Goal: Information Seeking & Learning: Find contact information

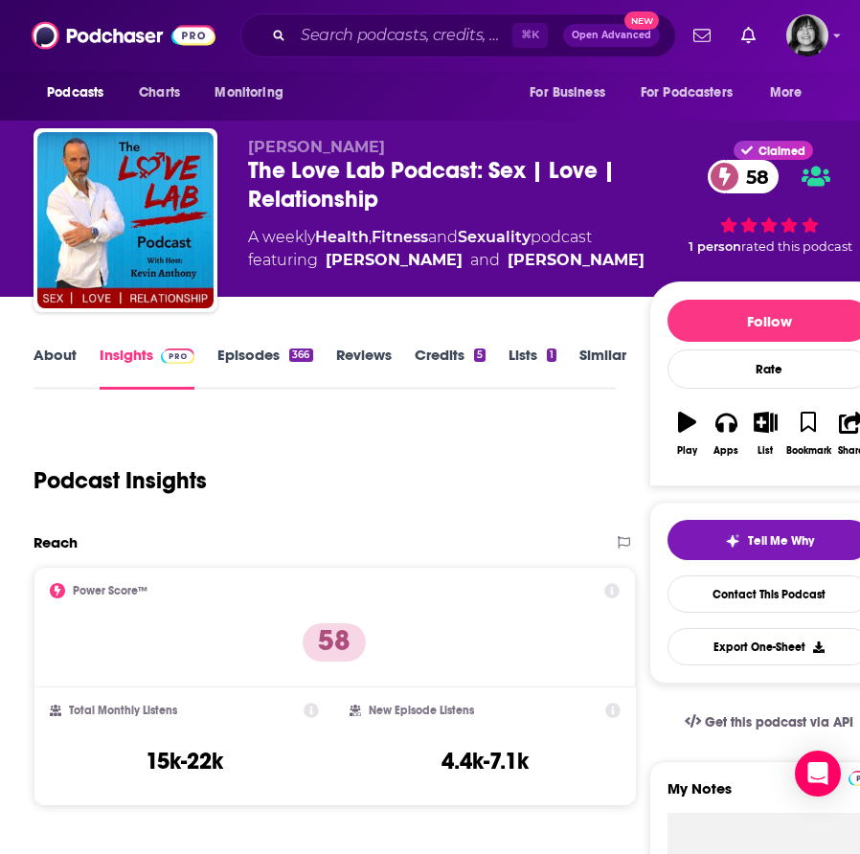
click at [54, 352] on link "About" at bounding box center [55, 368] width 43 height 44
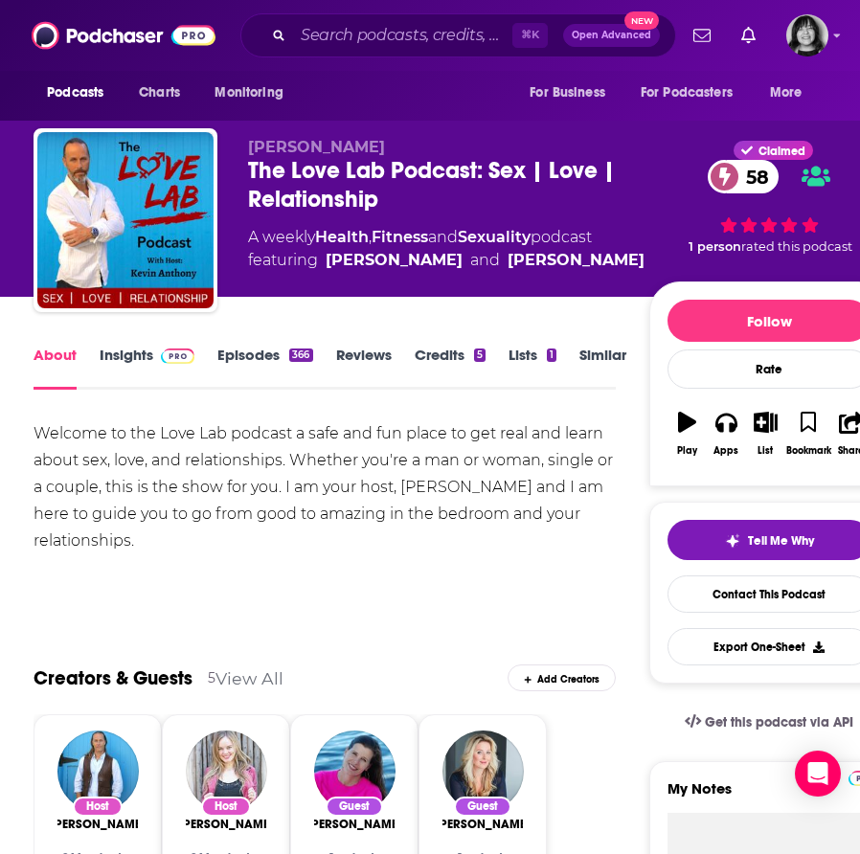
click at [129, 346] on link "Insights" at bounding box center [147, 368] width 95 height 44
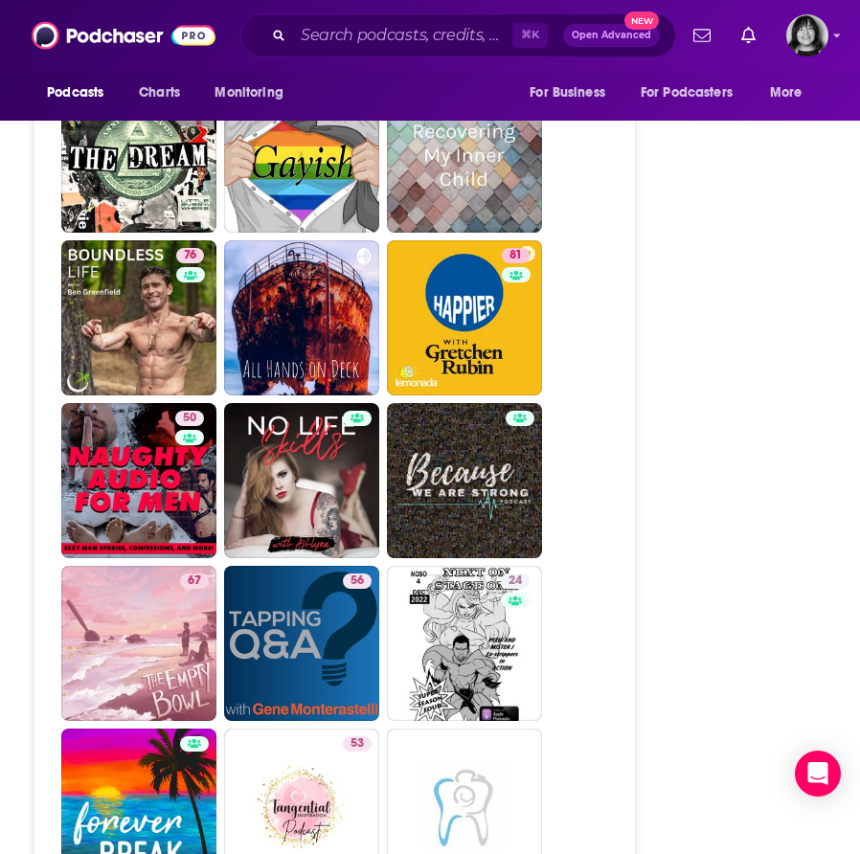
scroll to position [5412, 0]
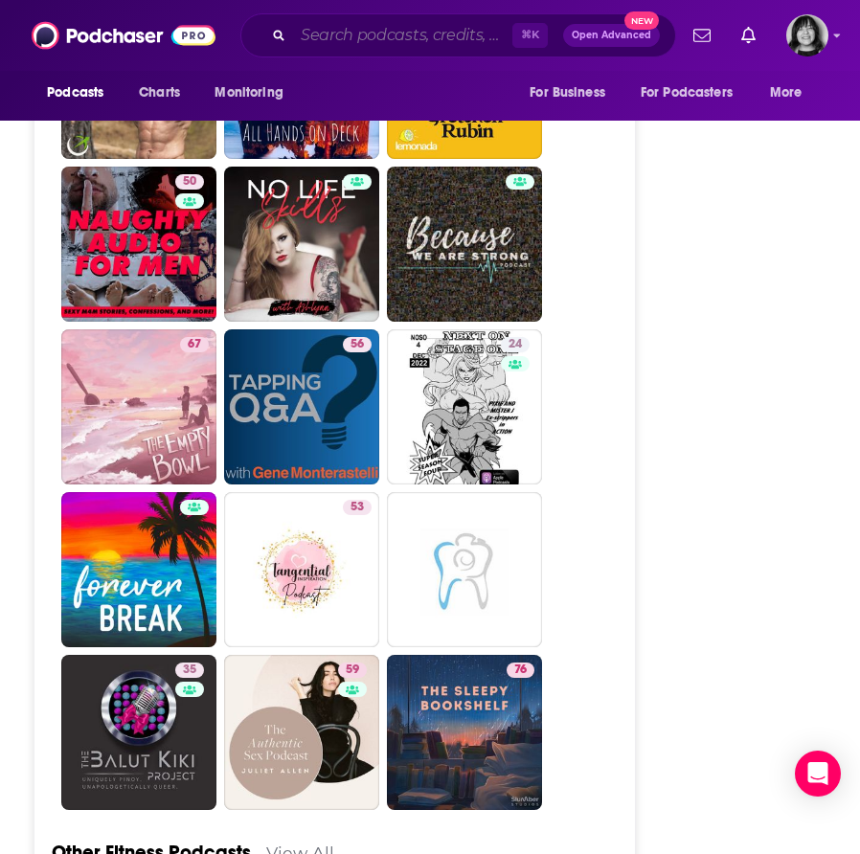
click at [463, 34] on input "Search podcasts, credits, & more..." at bounding box center [402, 35] width 219 height 31
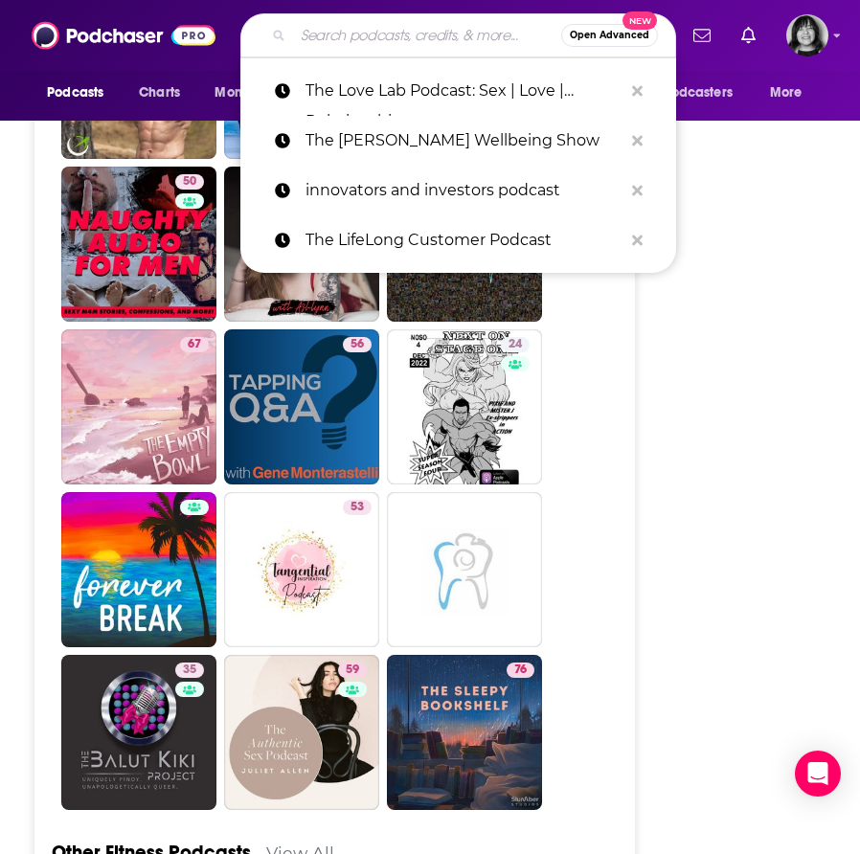
paste input "The [PERSON_NAME] Show"
type input "The [PERSON_NAME] Show"
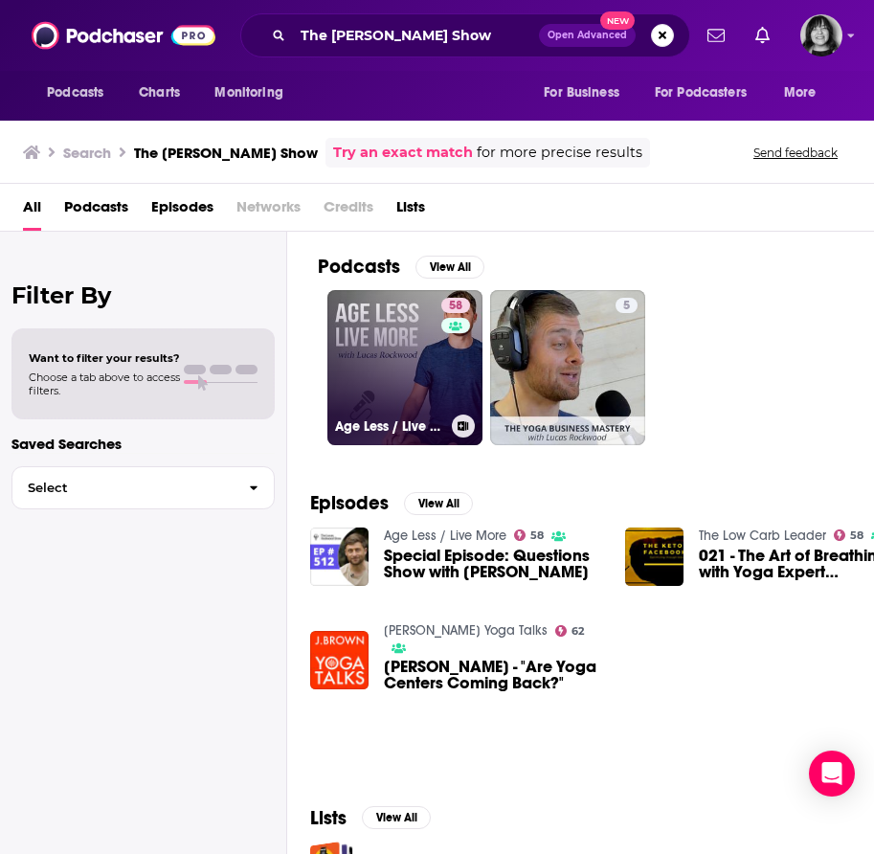
click at [383, 373] on link "58 Age Less / Live More" at bounding box center [404, 367] width 155 height 155
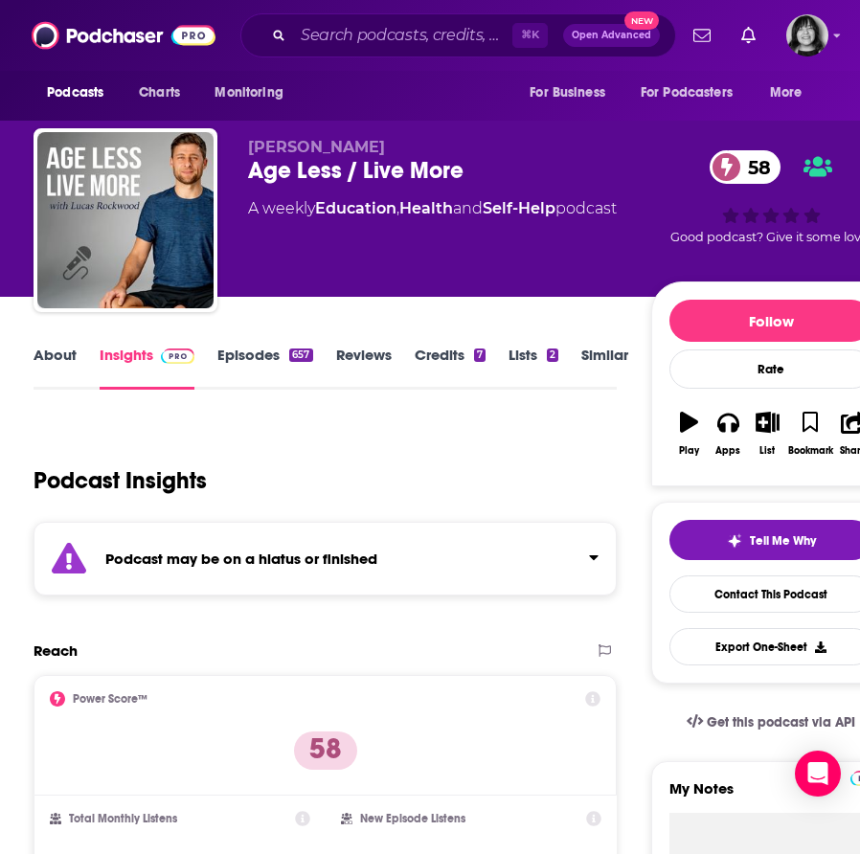
click at [333, 571] on div "Podcast may be on a hiatus or finished" at bounding box center [325, 559] width 583 height 74
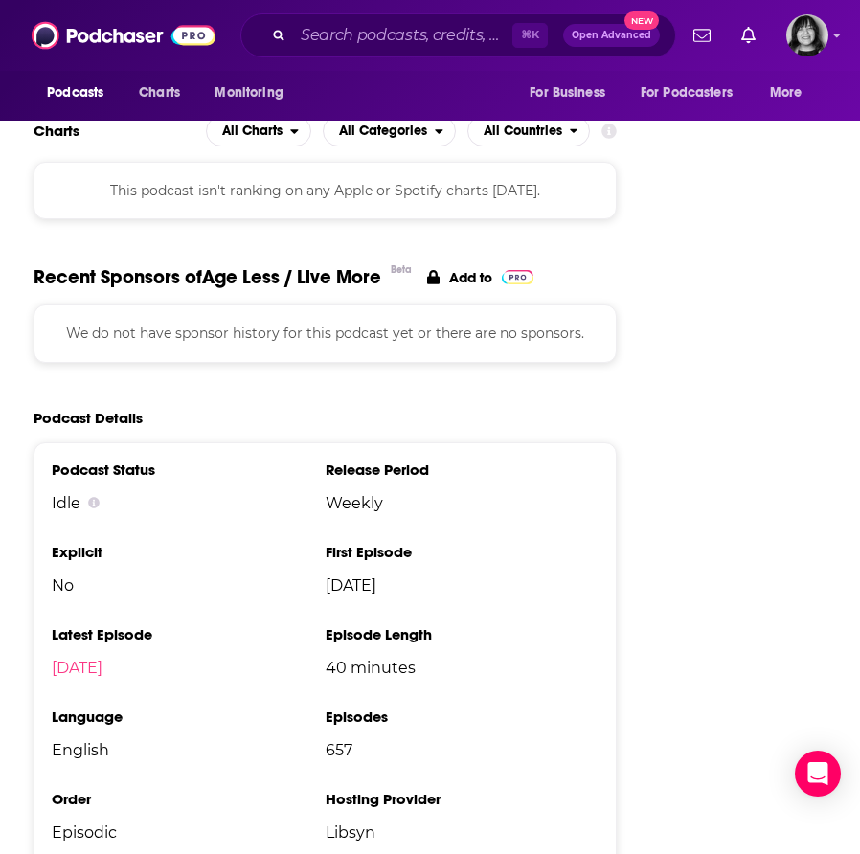
scroll to position [2741, 0]
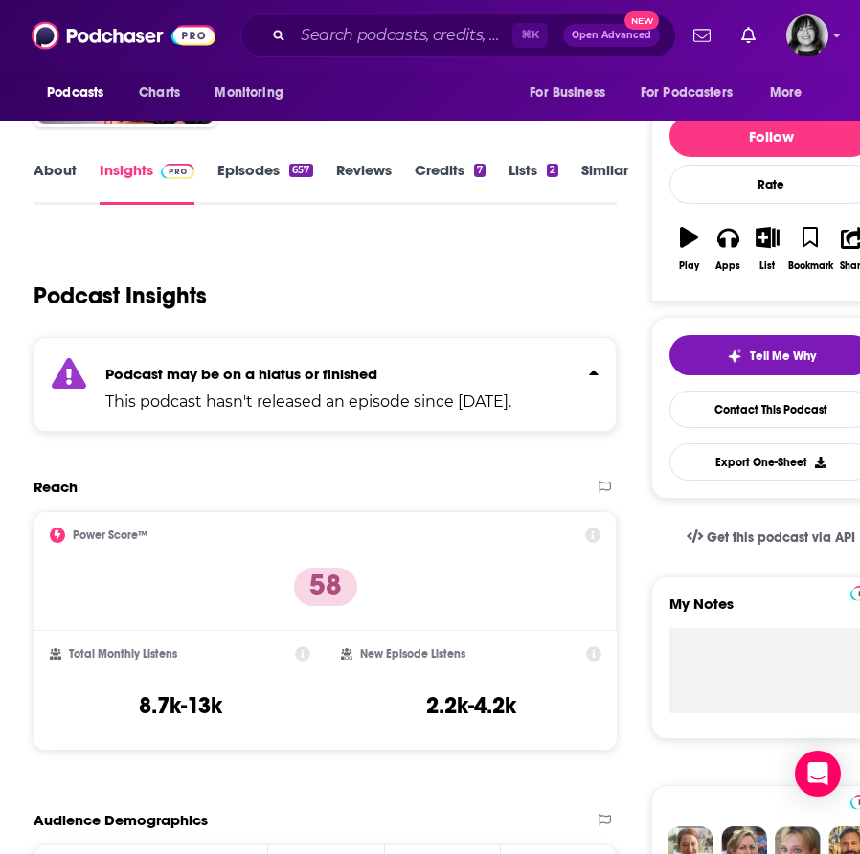
scroll to position [0, 0]
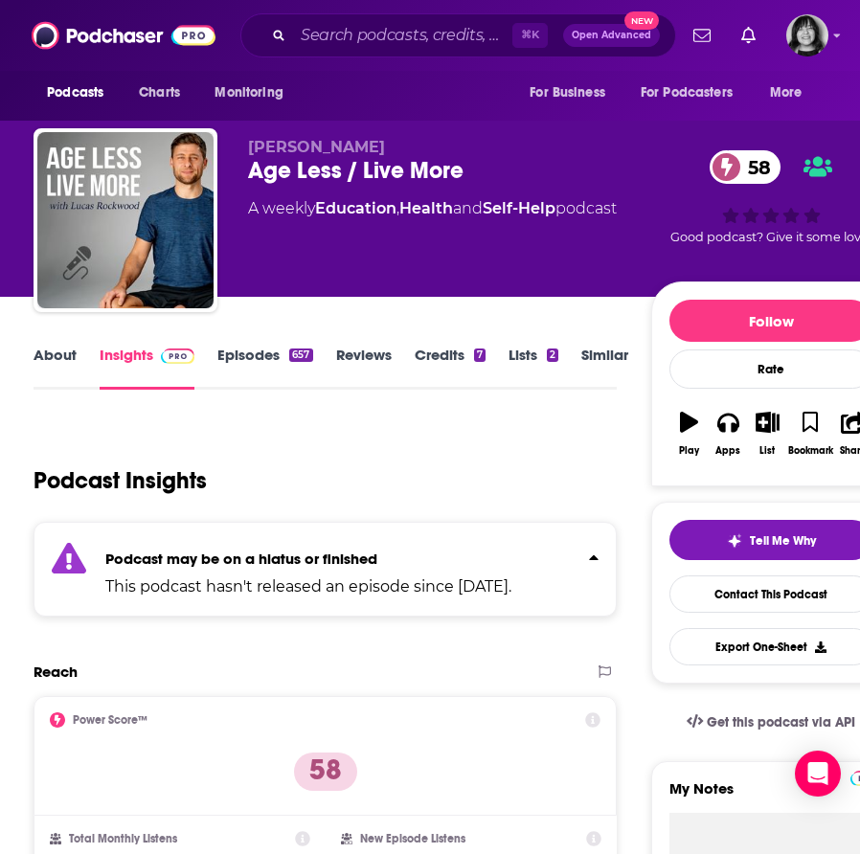
click at [331, 177] on div "Age Less / Live More 58" at bounding box center [449, 170] width 403 height 29
copy div "Age Less / Live More 58"
click at [391, 42] on input "Search podcasts, credits, & more..." at bounding box center [402, 35] width 219 height 31
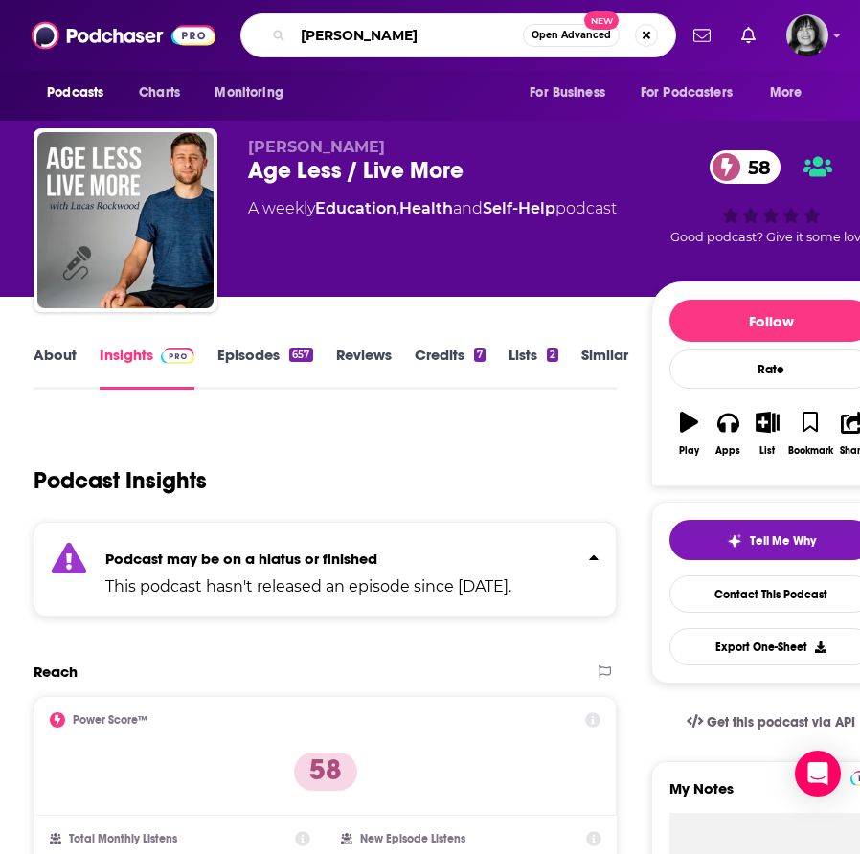
type input "[PERSON_NAME]"
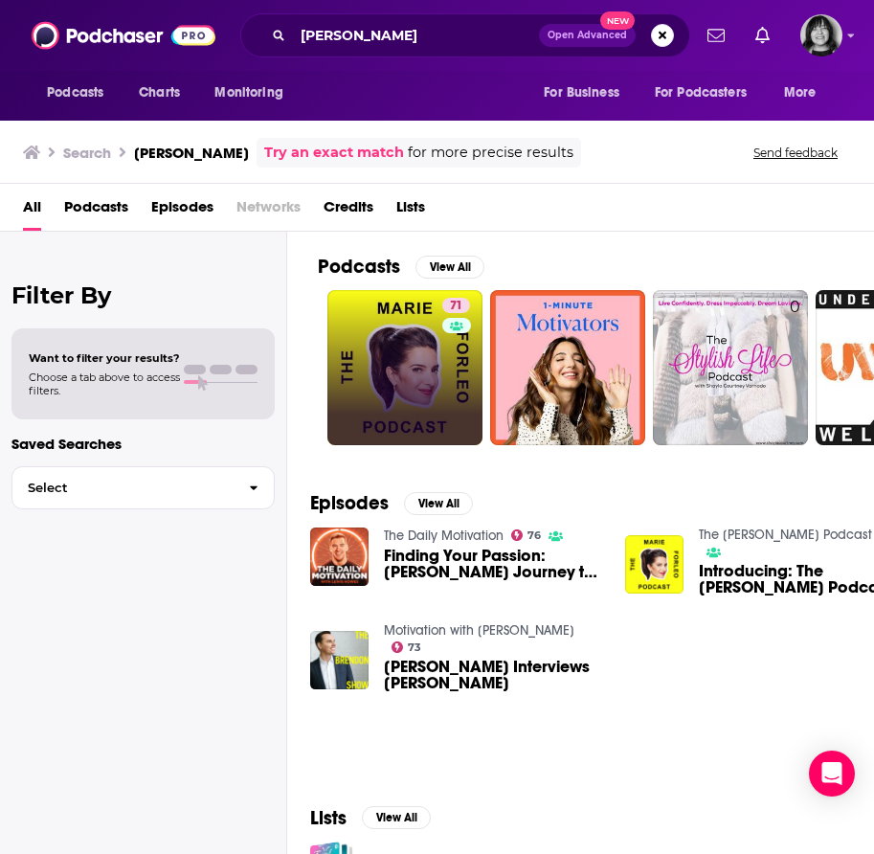
click at [388, 372] on link "71" at bounding box center [404, 367] width 155 height 155
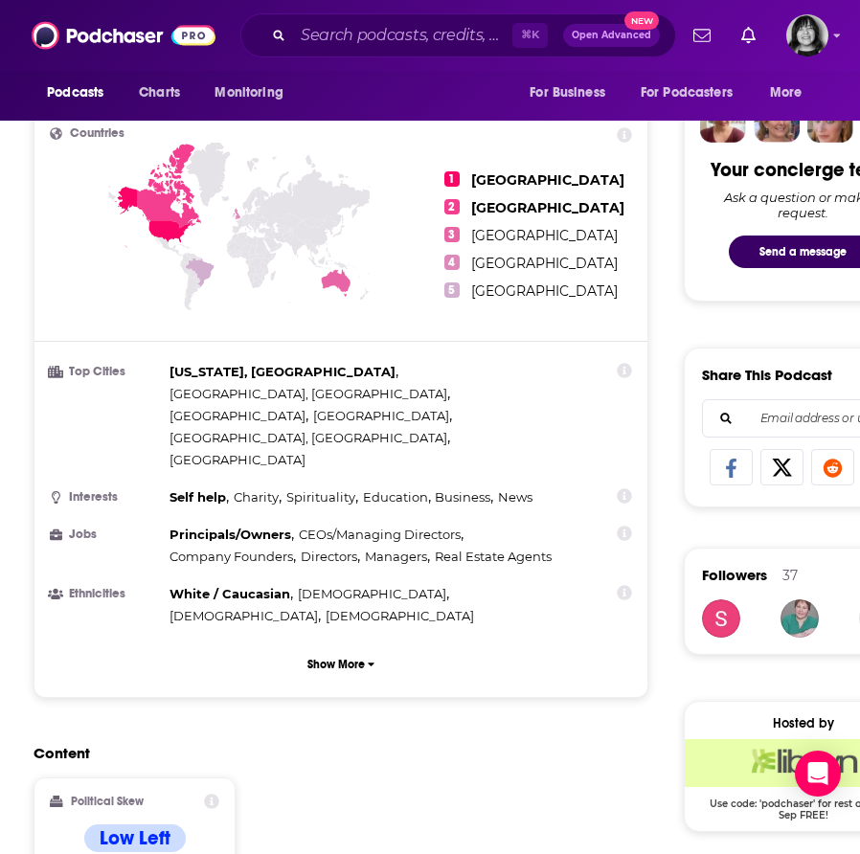
scroll to position [1384, 0]
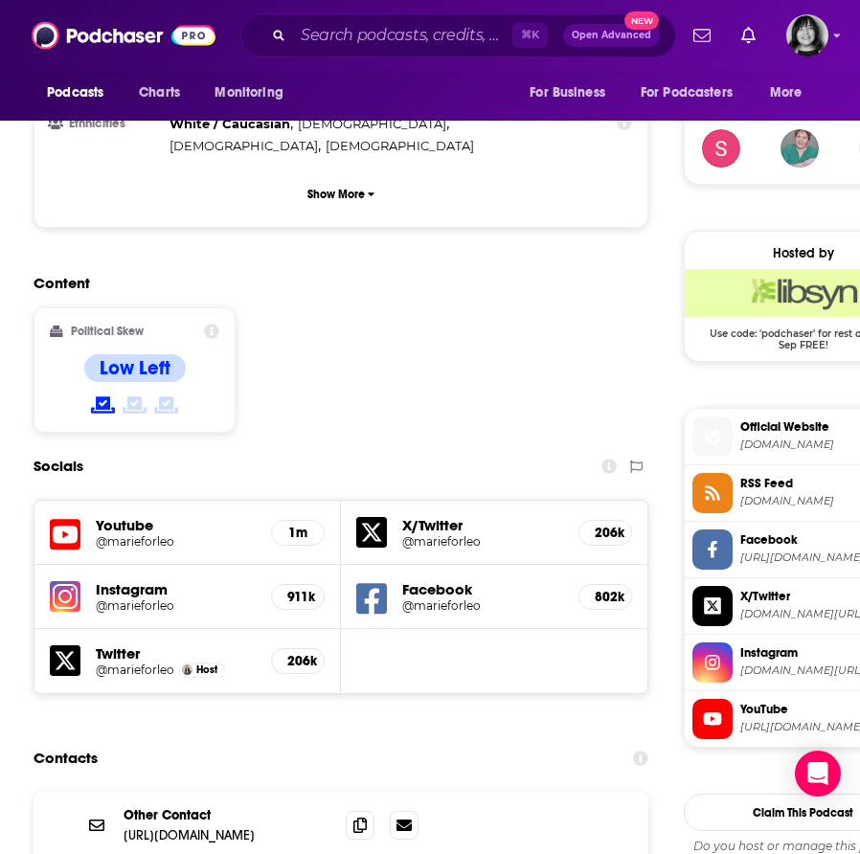
click at [75, 517] on icon at bounding box center [65, 534] width 31 height 35
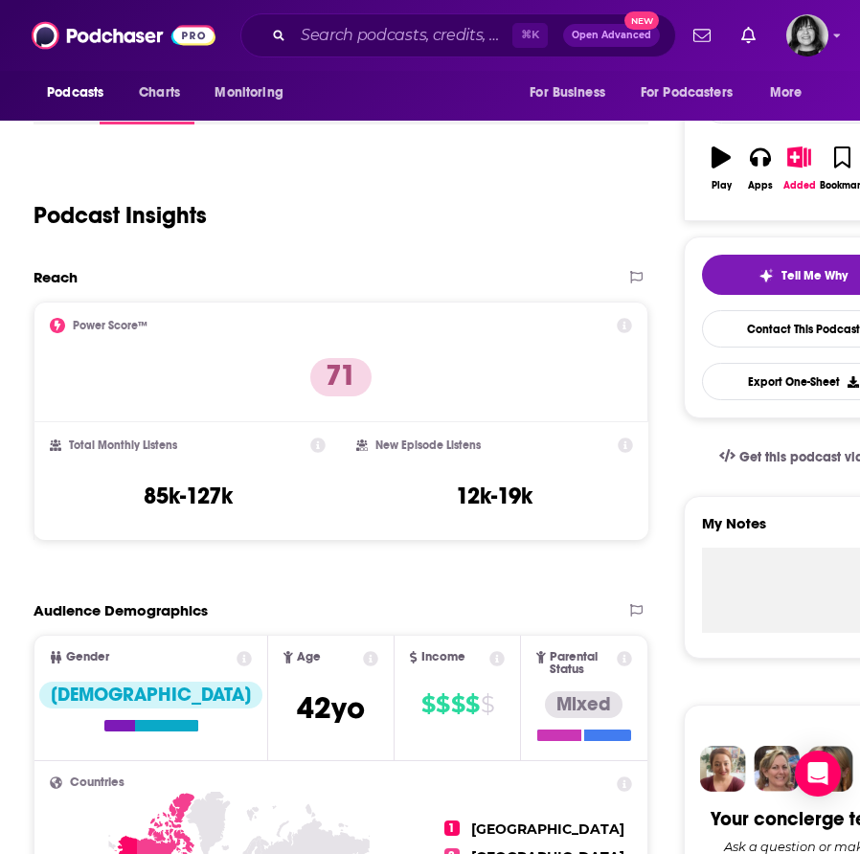
scroll to position [0, 0]
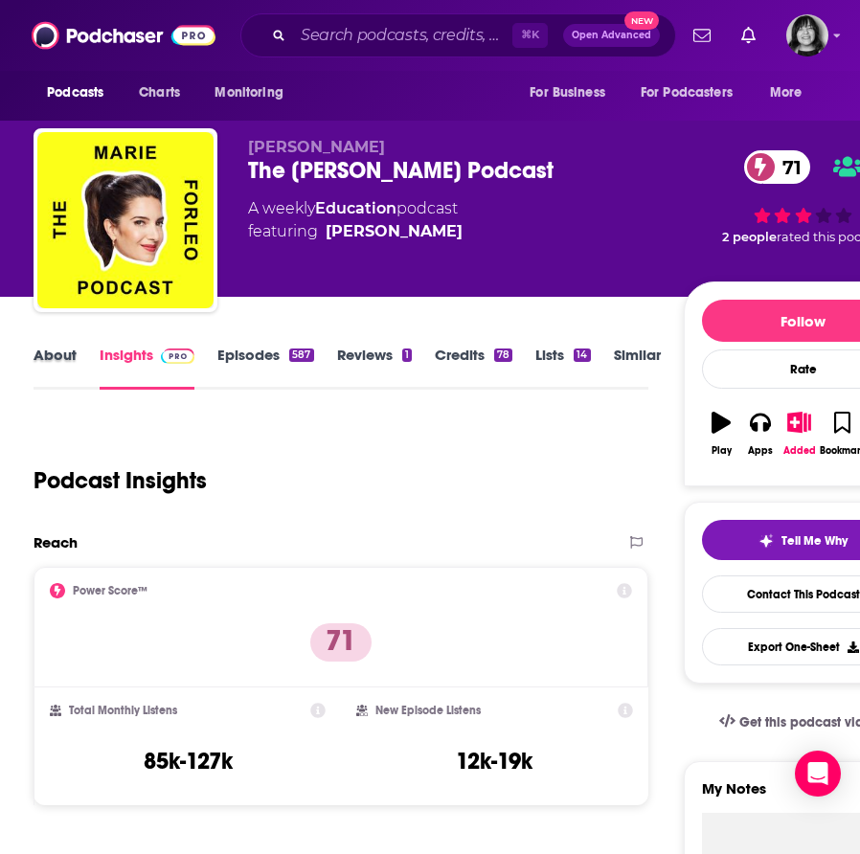
click at [79, 363] on div "About" at bounding box center [67, 368] width 66 height 44
click at [74, 361] on link "About" at bounding box center [55, 368] width 43 height 44
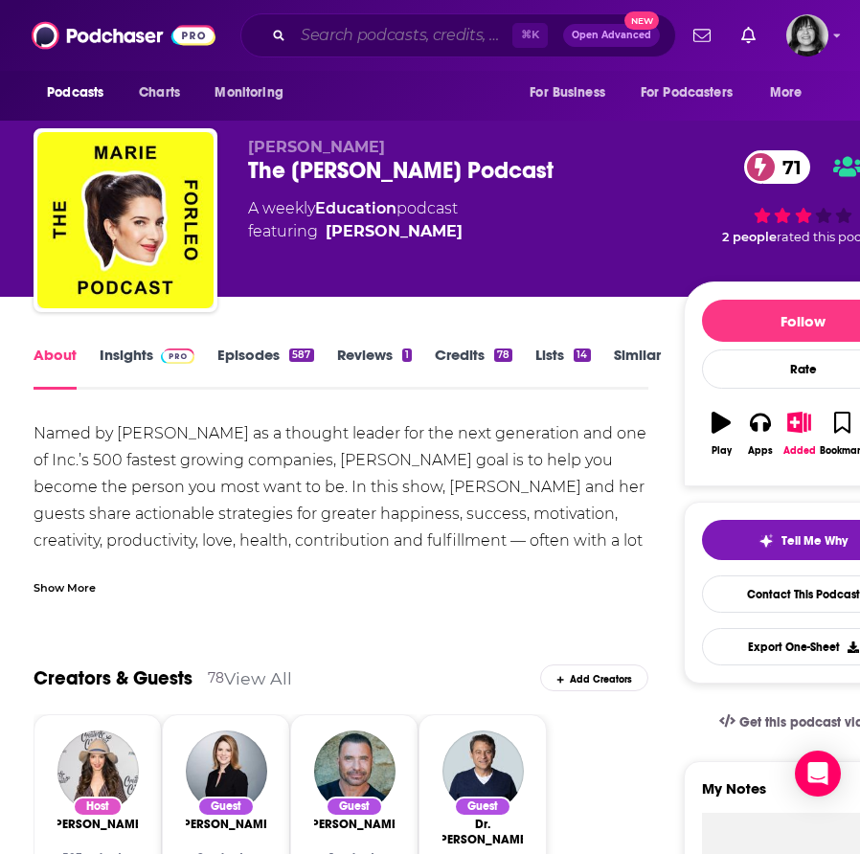
click at [369, 34] on input "Search podcasts, credits, & more..." at bounding box center [402, 35] width 219 height 31
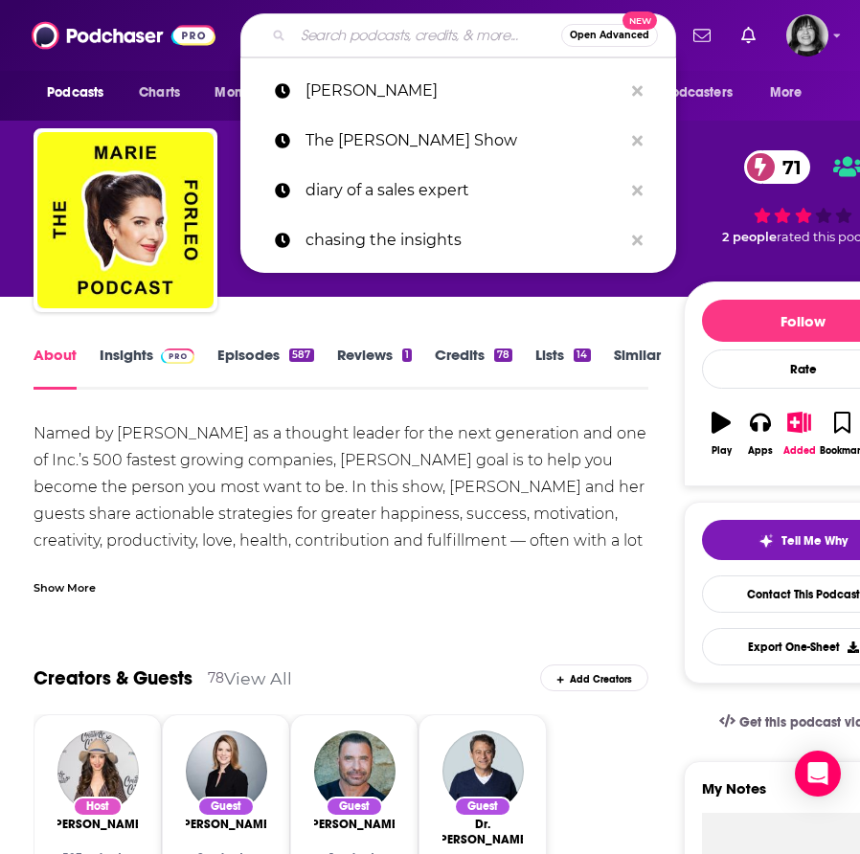
paste input "The [PERSON_NAME] Experience"
type input "The [PERSON_NAME] Experience"
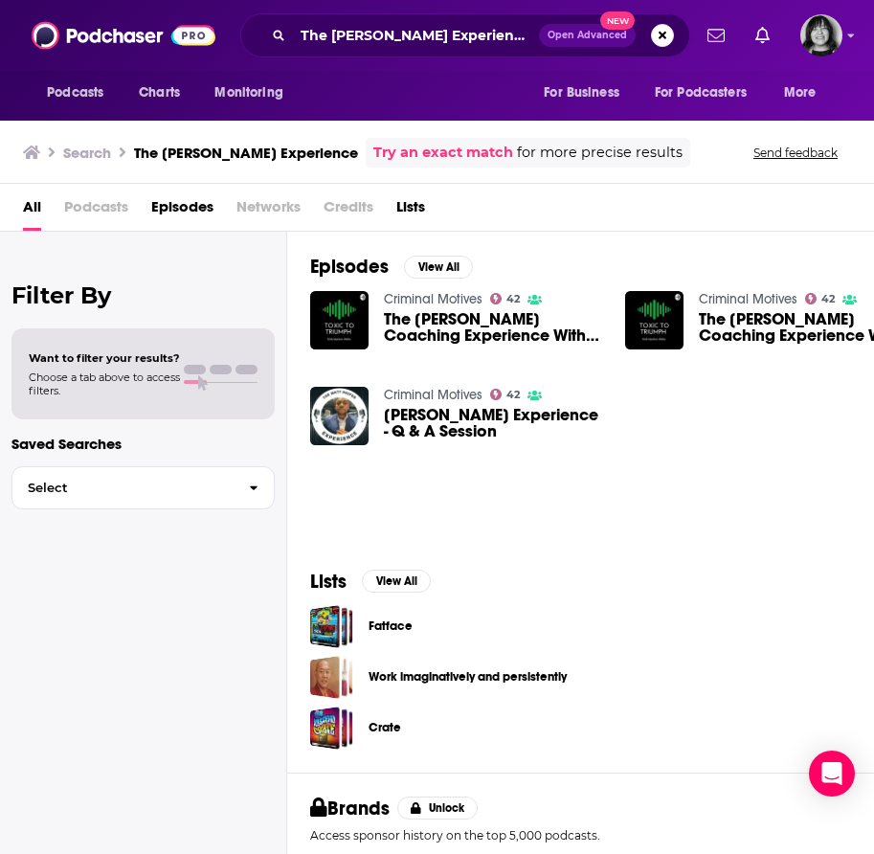
click at [451, 344] on div "The [PERSON_NAME] Coaching Experience With [PERSON_NAME]" at bounding box center [493, 330] width 218 height 38
click at [325, 300] on img "The Matt Phifer Coaching Experience With Jaime Mauhler" at bounding box center [339, 320] width 58 height 58
click at [342, 34] on input "The [PERSON_NAME] Experience" at bounding box center [416, 35] width 246 height 31
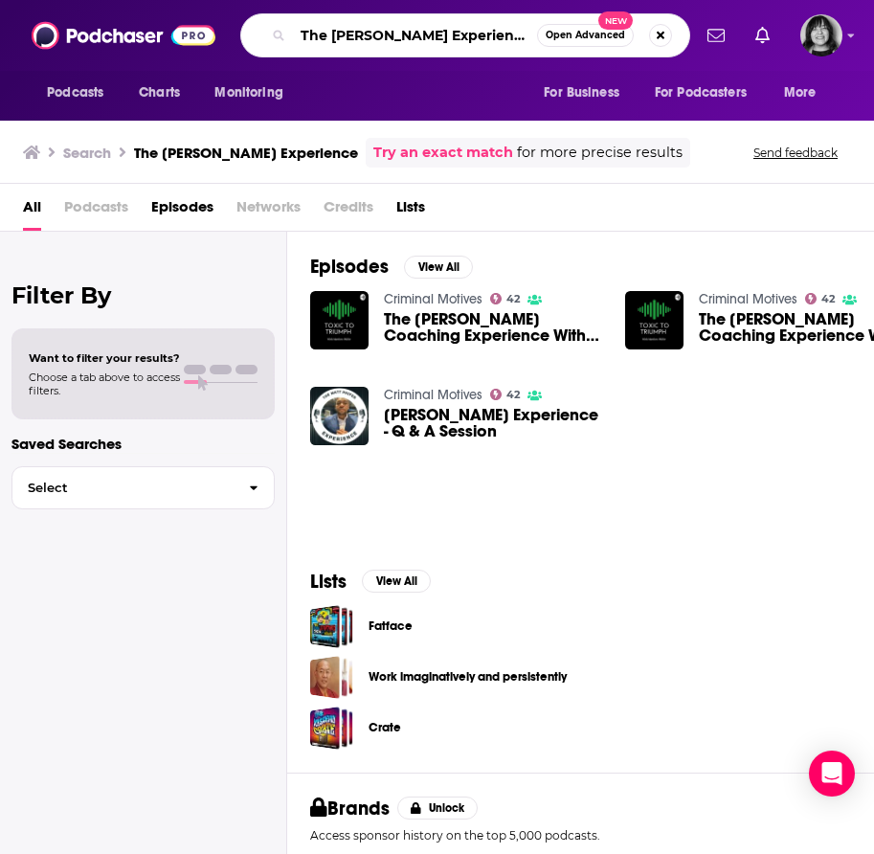
click at [342, 34] on input "The [PERSON_NAME] Experience" at bounding box center [415, 35] width 244 height 31
paste input "[PERSON_NAME] Coaching Podcast"
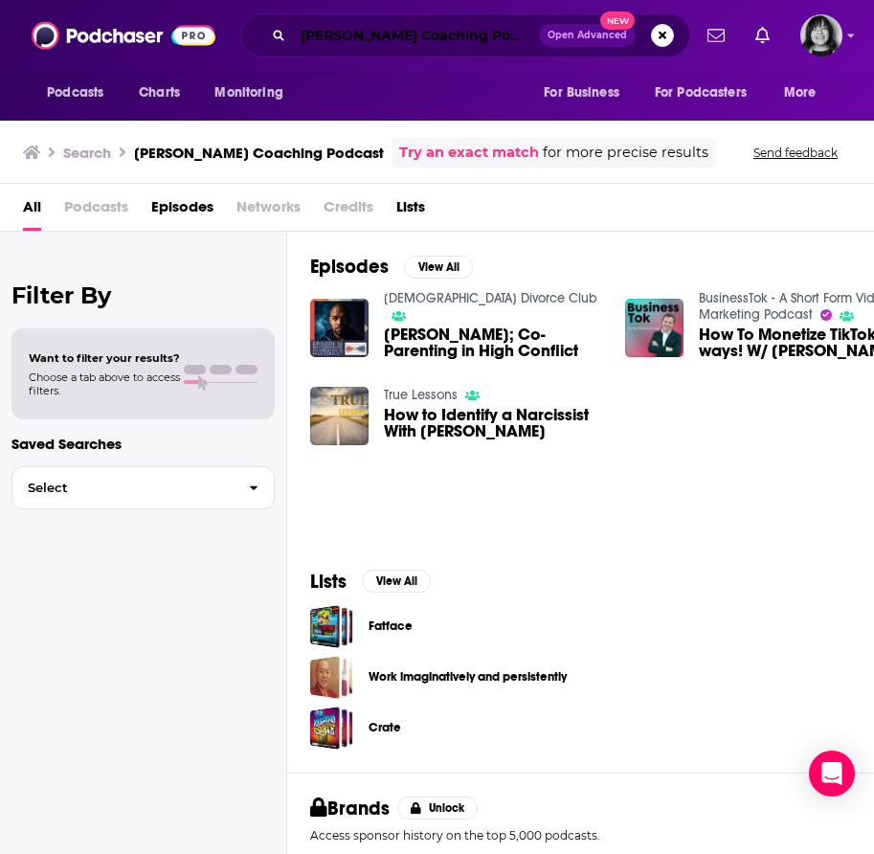
click at [408, 45] on input "[PERSON_NAME] Coaching Podcast" at bounding box center [416, 35] width 246 height 31
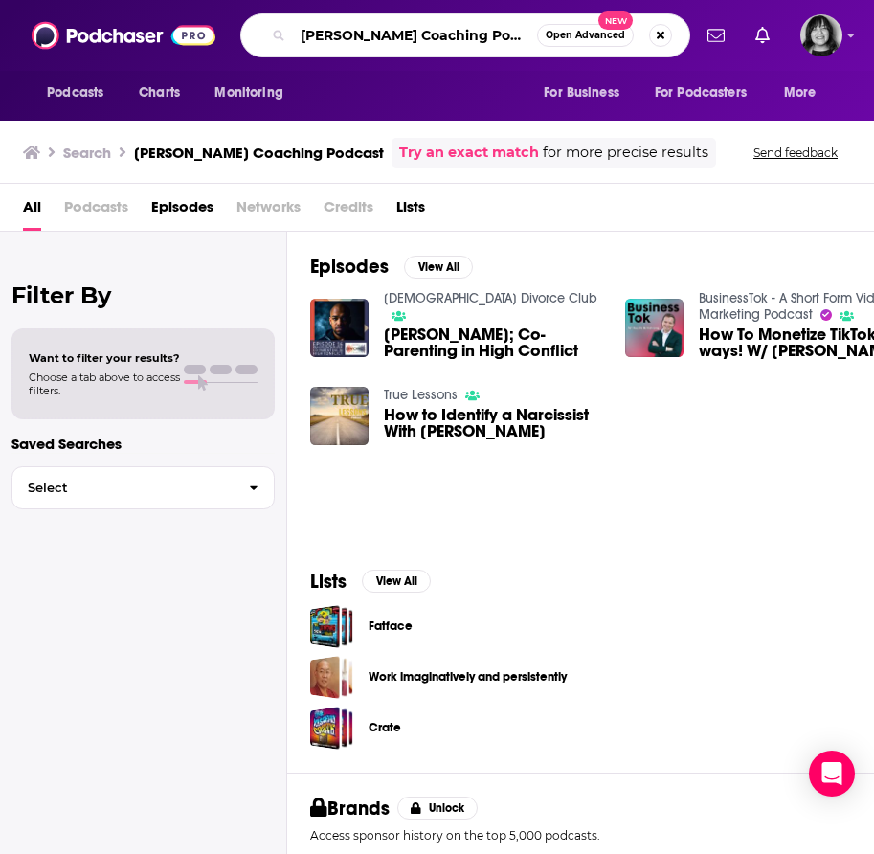
click at [408, 42] on input "[PERSON_NAME] Coaching Podcast" at bounding box center [415, 35] width 244 height 31
paste input "The Maverick Show"
type input "The Maverick Show"
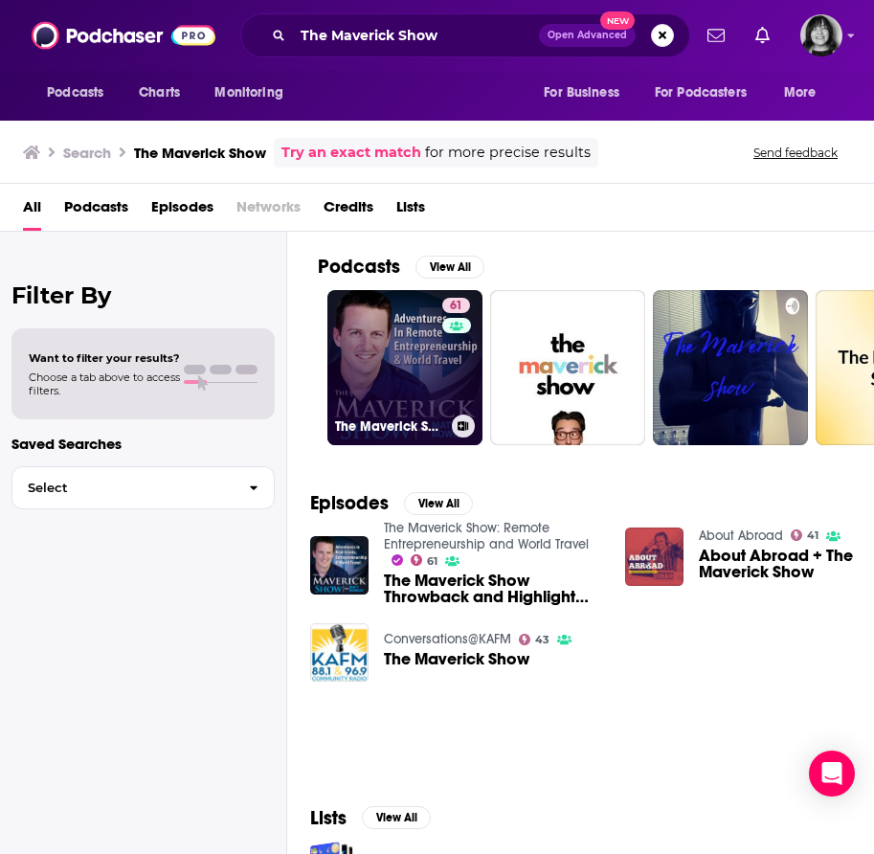
click at [435, 373] on link "61 The Maverick Show: Remote Entrepreneurship and World Travel" at bounding box center [404, 367] width 155 height 155
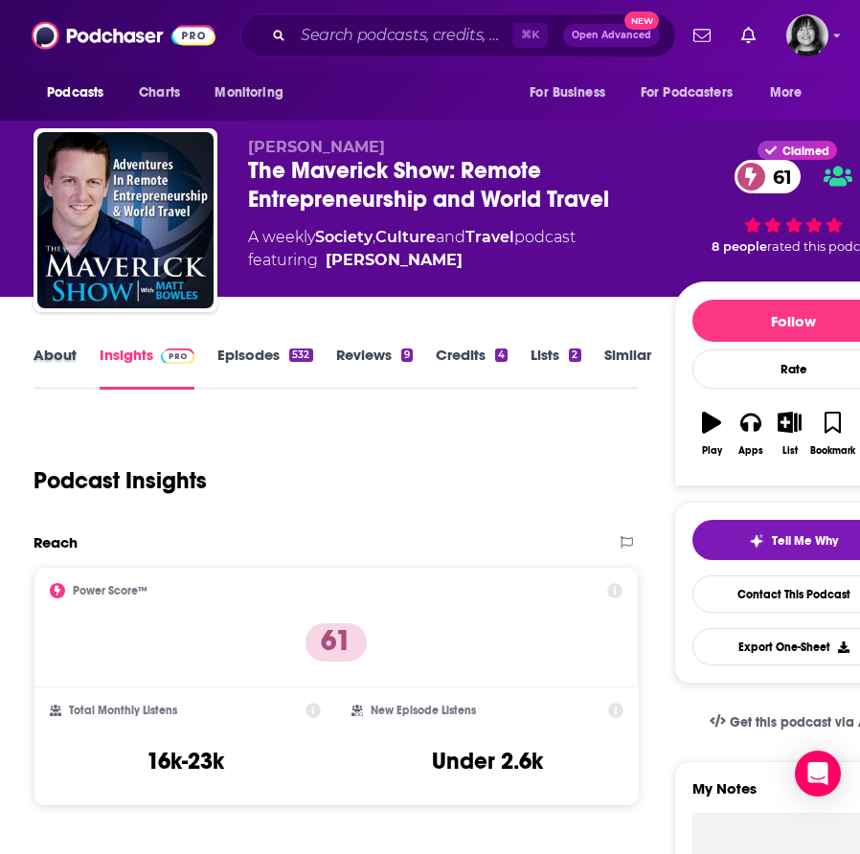
click at [81, 354] on div "About" at bounding box center [67, 368] width 66 height 44
click at [63, 354] on link "About" at bounding box center [55, 368] width 43 height 44
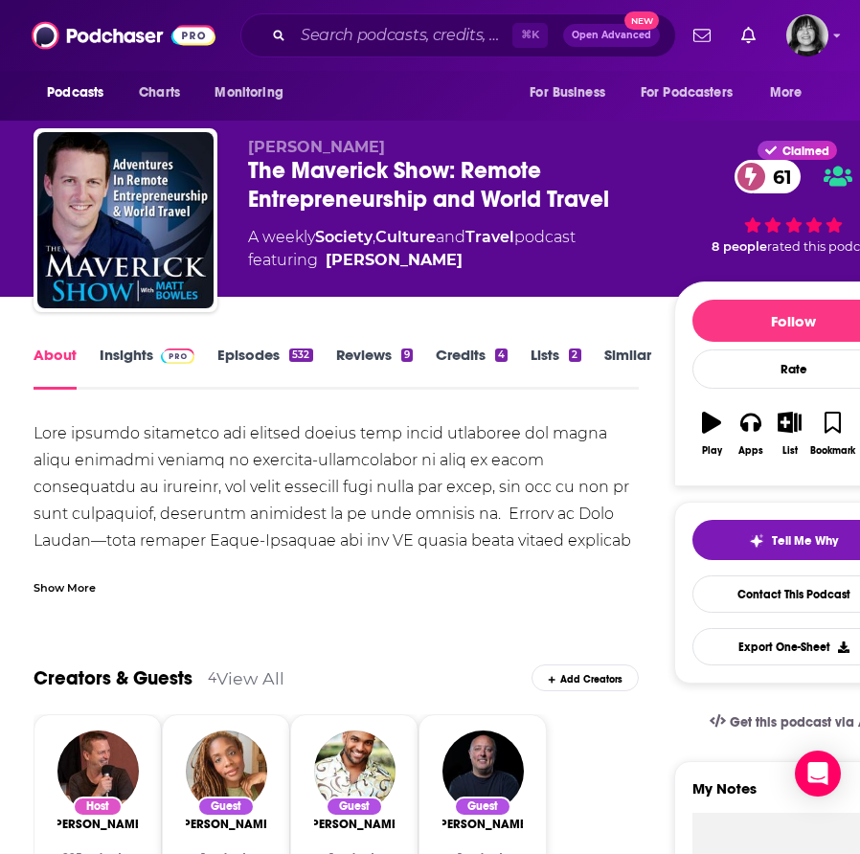
click at [143, 355] on link "Insights" at bounding box center [147, 368] width 95 height 44
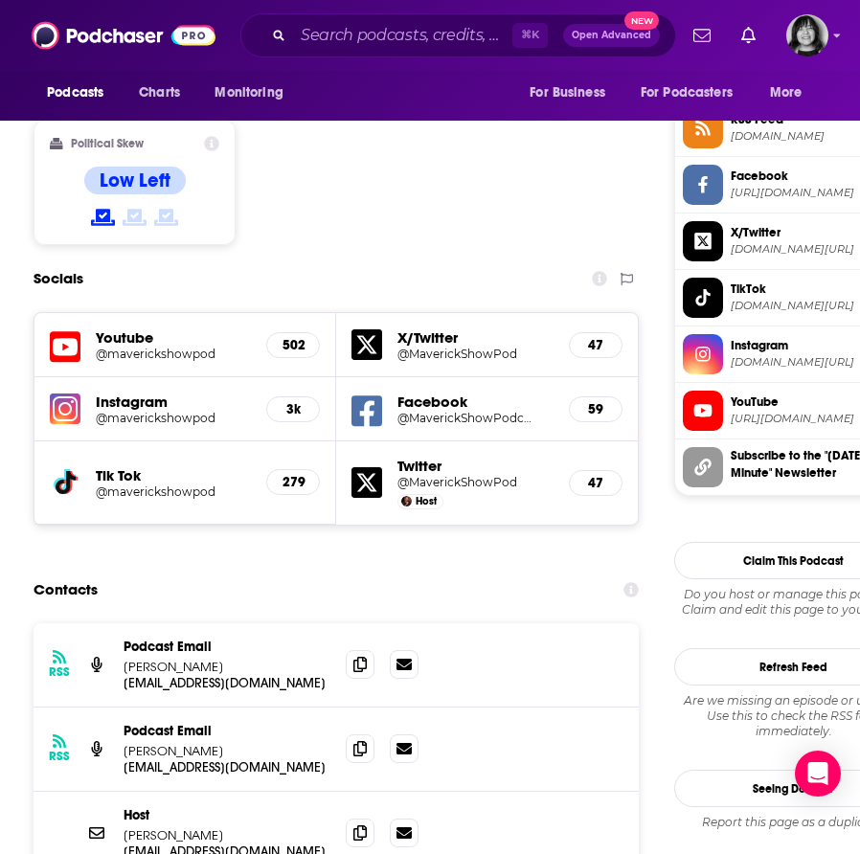
scroll to position [1575, 0]
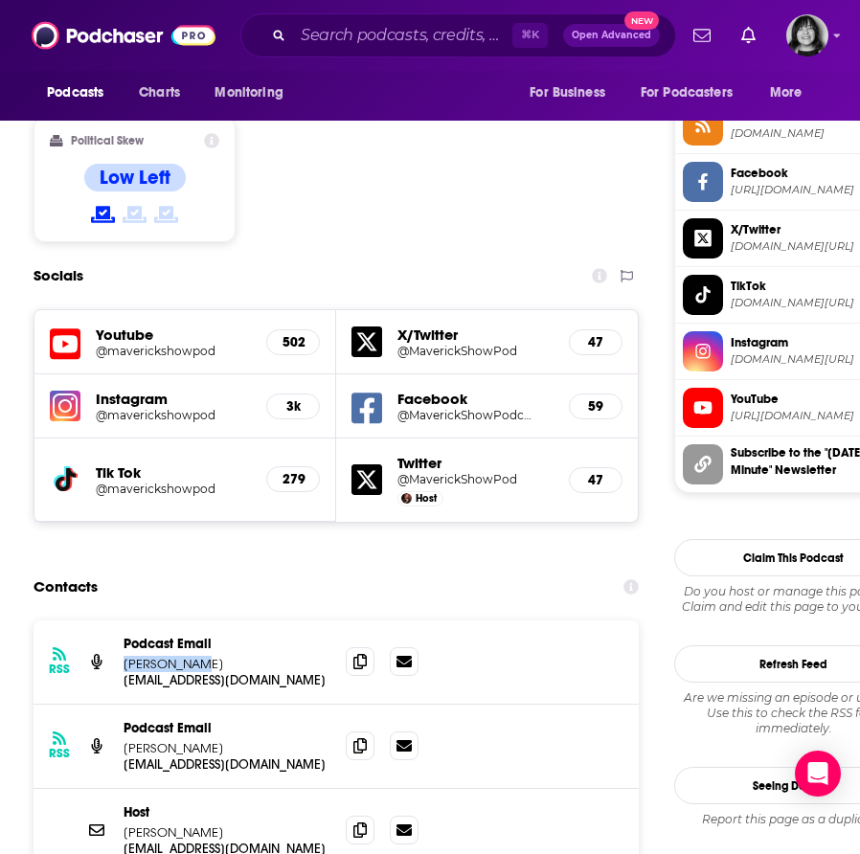
drag, startPoint x: 193, startPoint y: 590, endPoint x: 123, endPoint y: 591, distance: 70.8
click at [123, 656] on p "[PERSON_NAME]" at bounding box center [226, 664] width 207 height 16
copy p "[PERSON_NAME]"
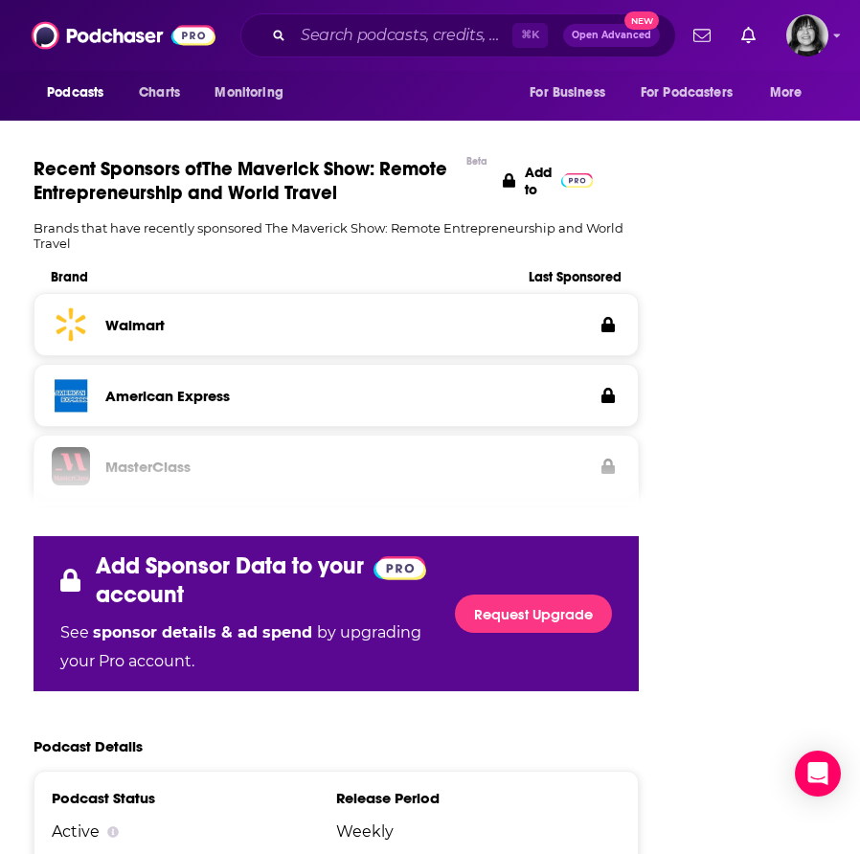
scroll to position [3141, 0]
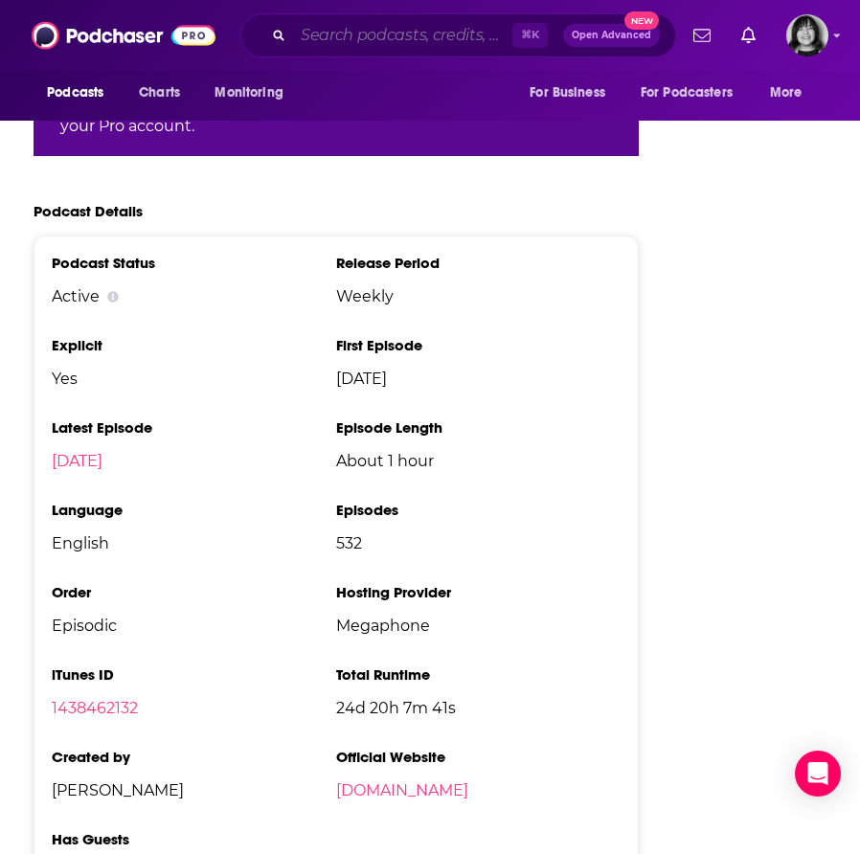
click at [412, 30] on input "Search podcasts, credits, & more..." at bounding box center [402, 35] width 219 height 31
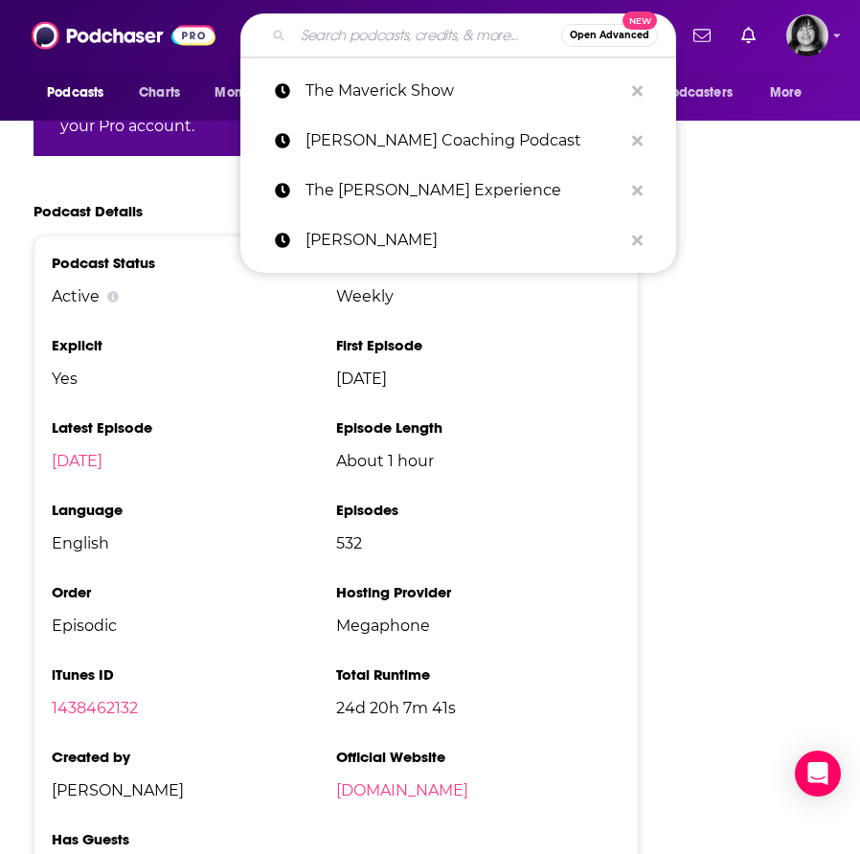
paste input "The McKinsey Podcast"
type input "The McKinsey Podcast"
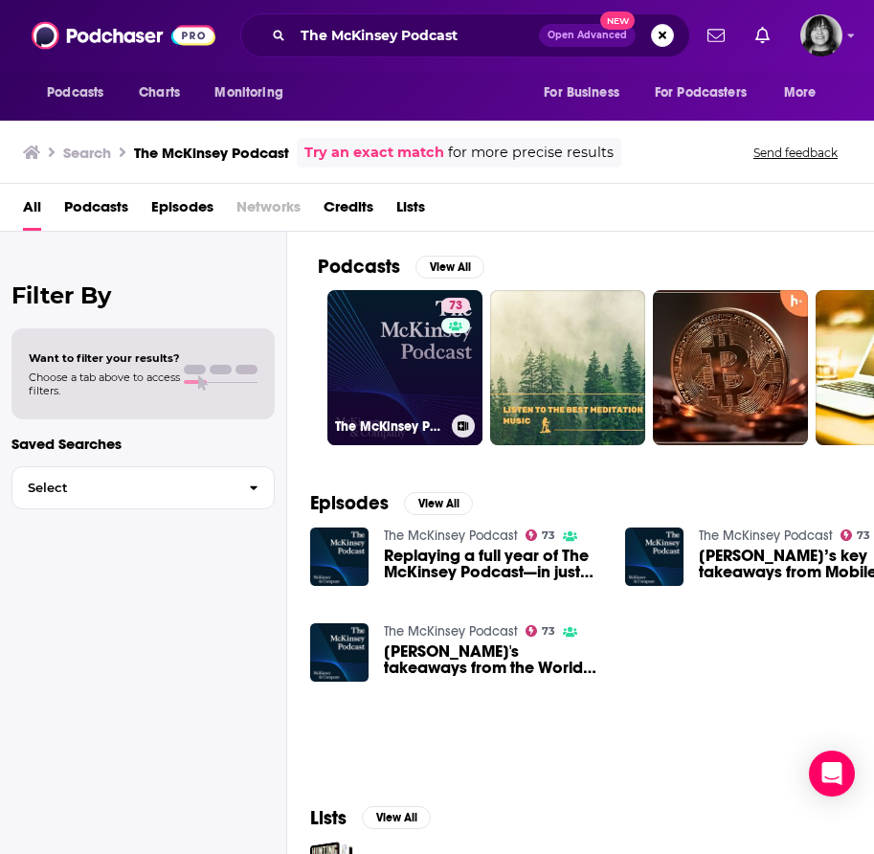
click at [438, 361] on link "73 The McKinsey Podcast" at bounding box center [404, 367] width 155 height 155
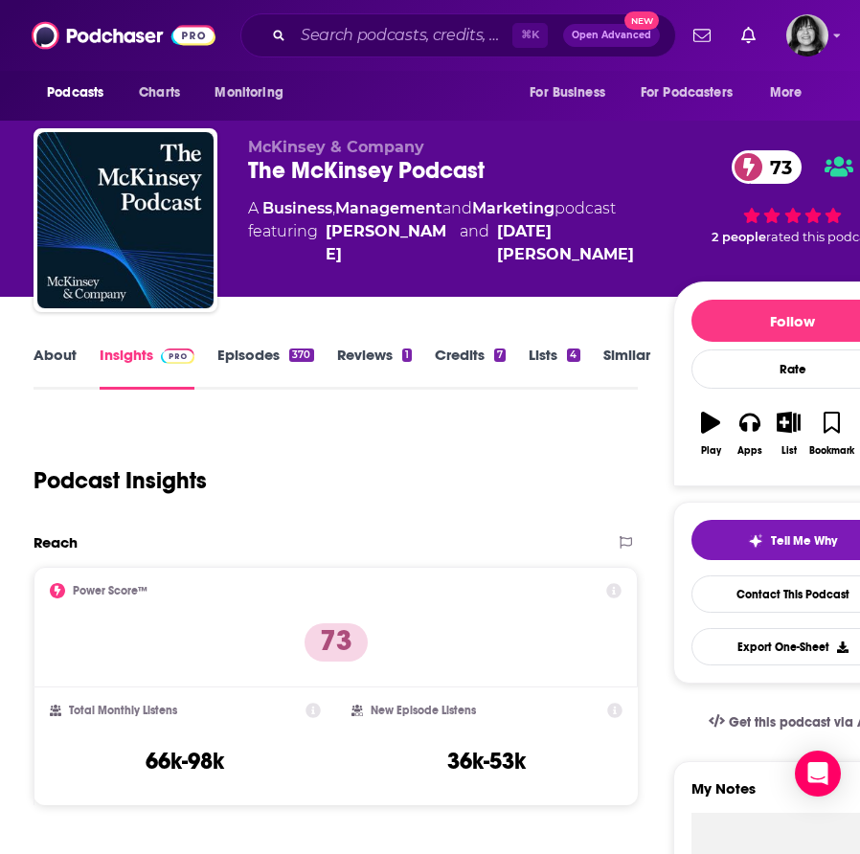
click at [39, 352] on link "About" at bounding box center [55, 368] width 43 height 44
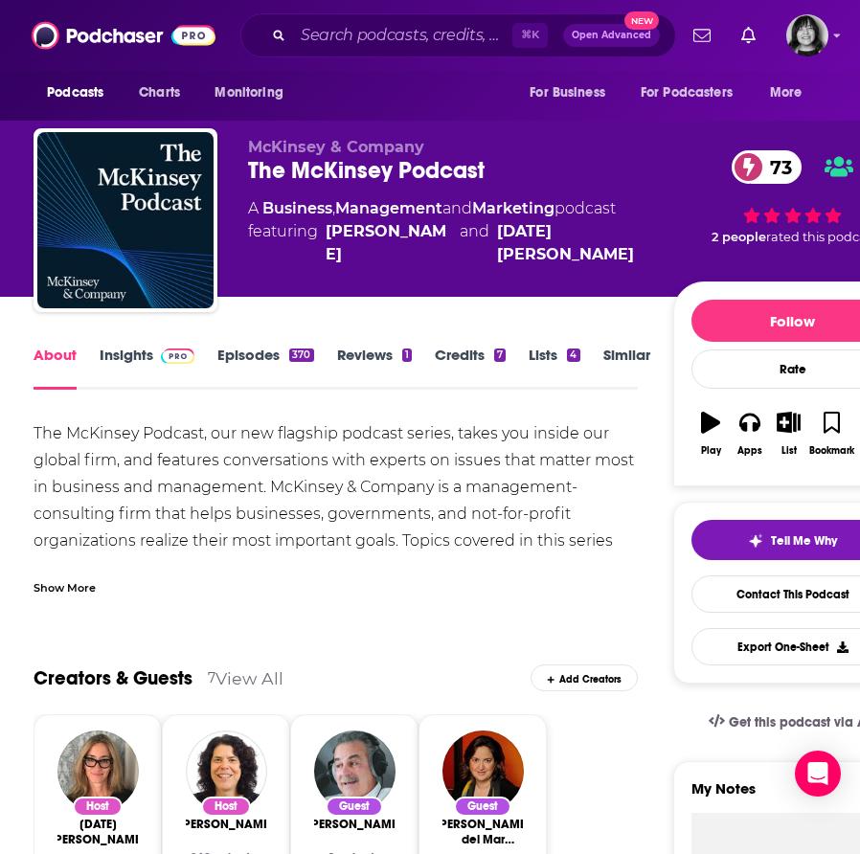
click at [71, 572] on div "Show More" at bounding box center [336, 580] width 604 height 33
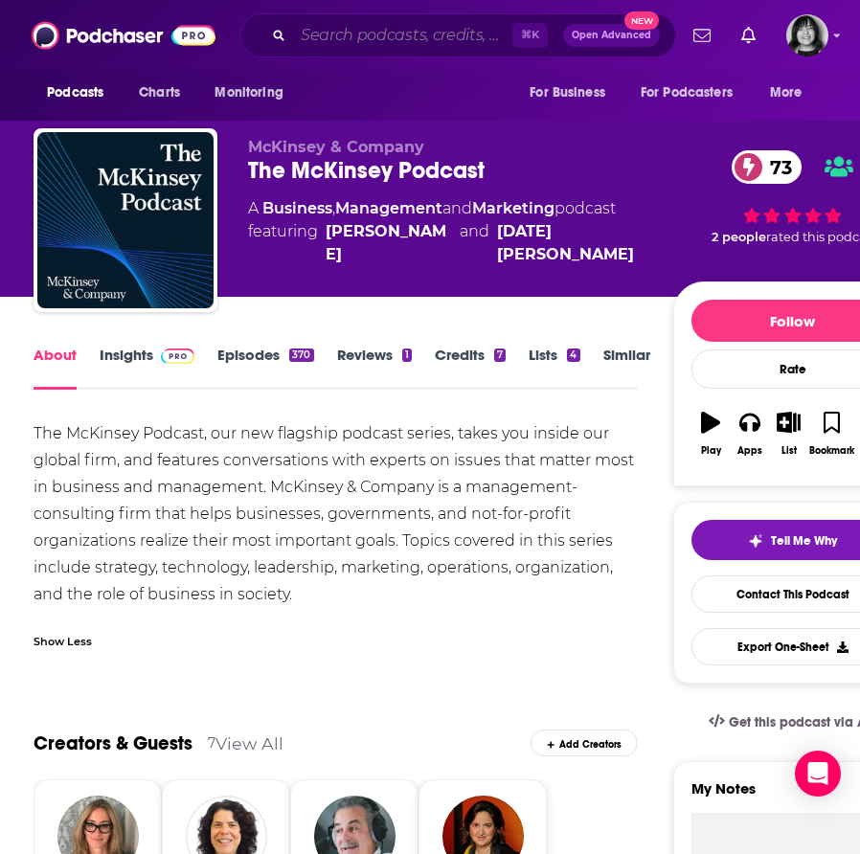
click at [380, 38] on input "Search podcasts, credits, & more..." at bounding box center [402, 35] width 219 height 31
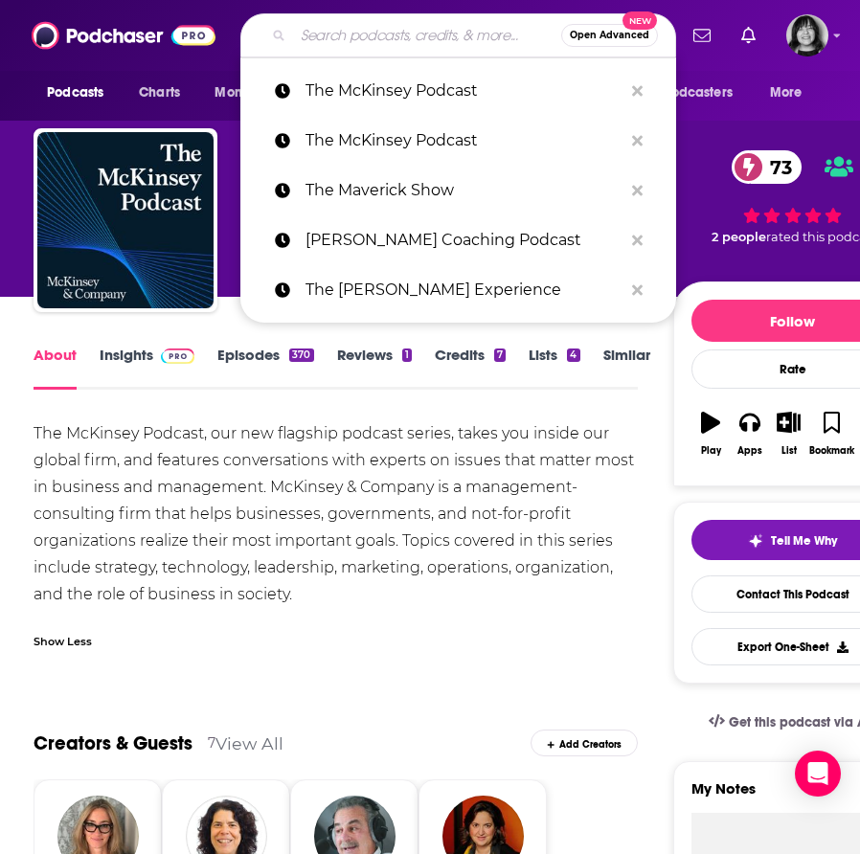
paste input "The Meaningful Life with [PERSON_NAME]"
type input "The Meaningful Life with [PERSON_NAME]"
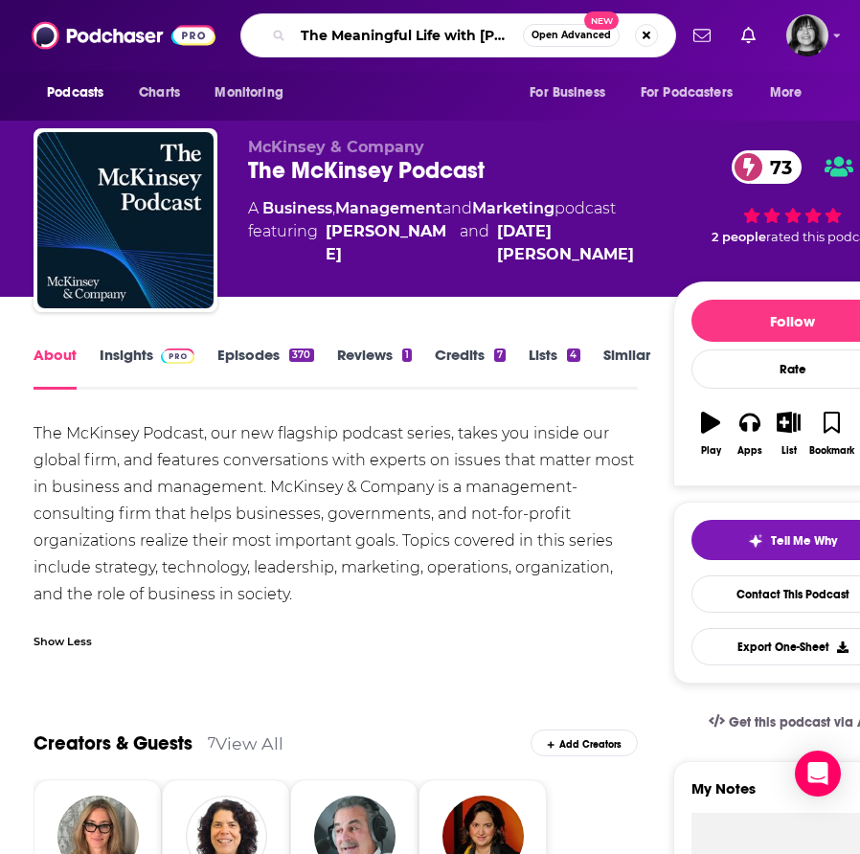
scroll to position [0, 101]
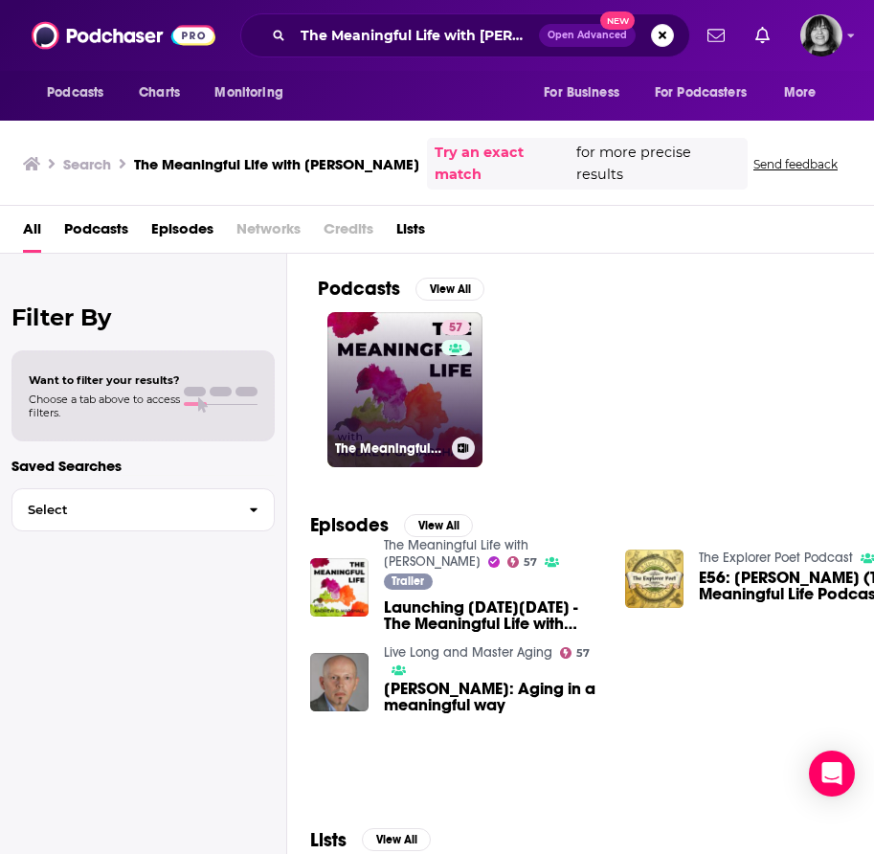
click at [409, 370] on link "57 The Meaningful Life with [PERSON_NAME]" at bounding box center [404, 389] width 155 height 155
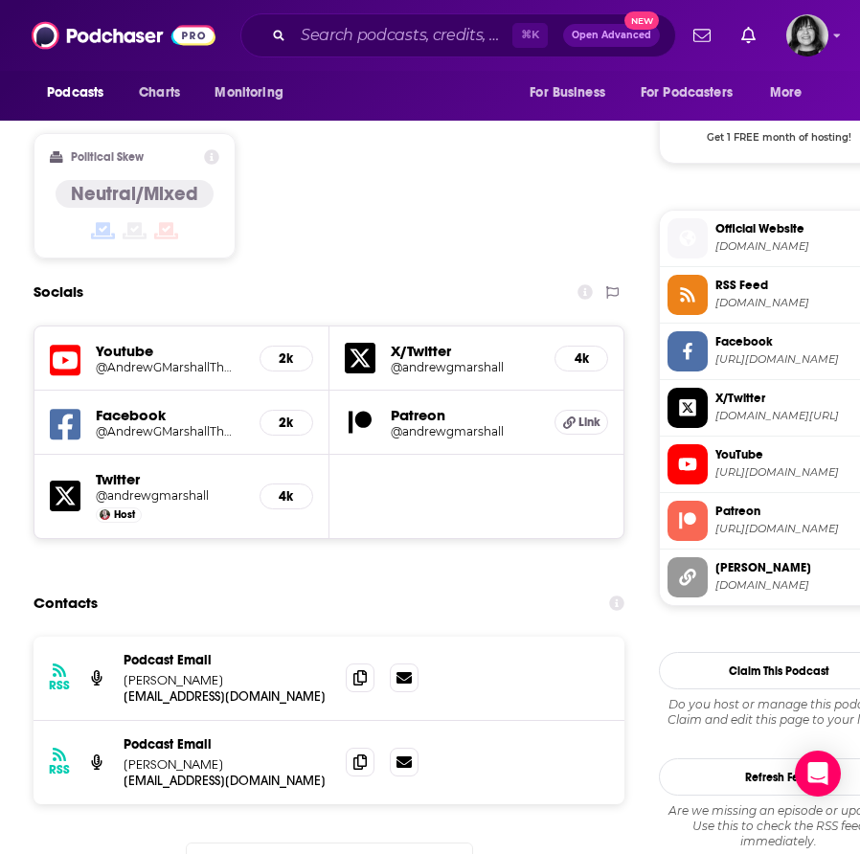
scroll to position [1612, 0]
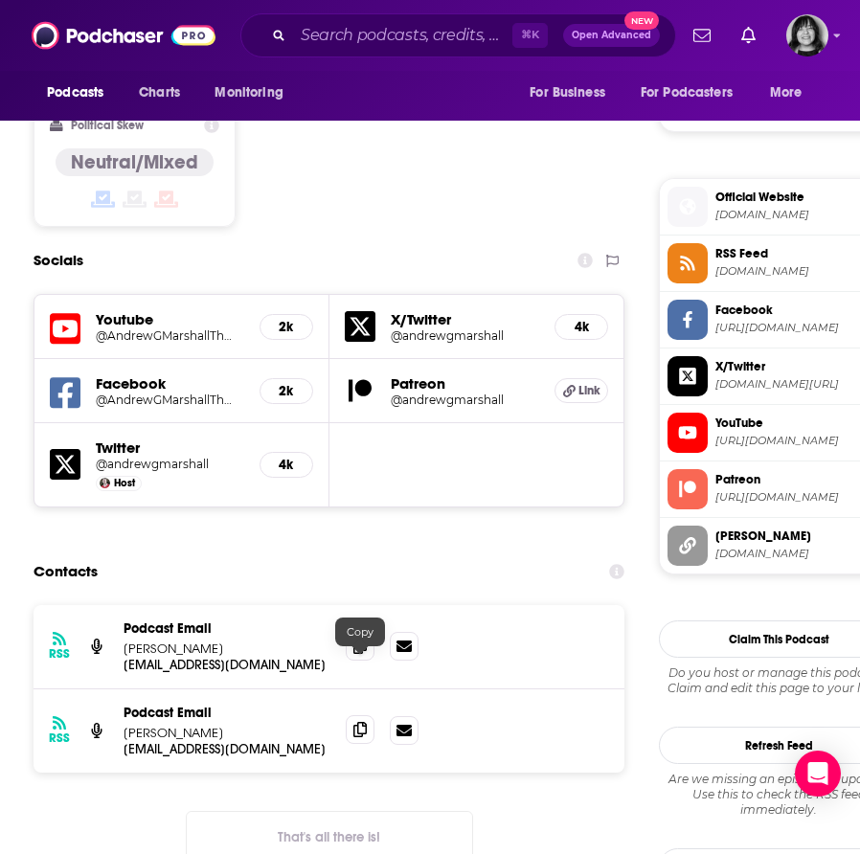
click at [366, 722] on icon at bounding box center [359, 729] width 13 height 15
click at [362, 638] on icon at bounding box center [359, 645] width 13 height 15
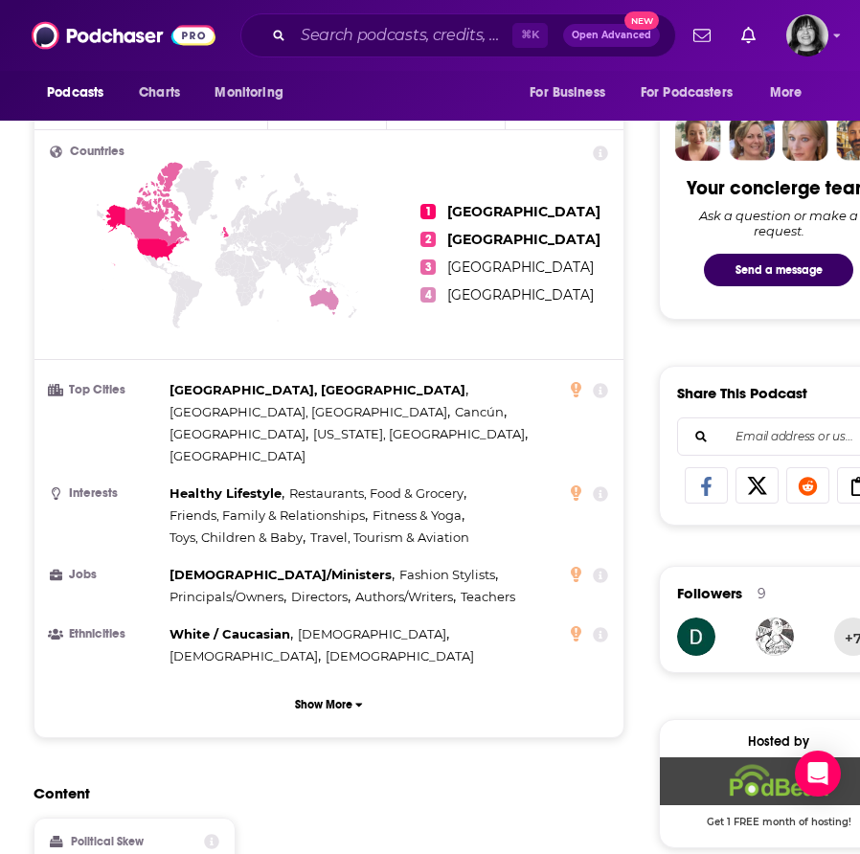
scroll to position [0, 0]
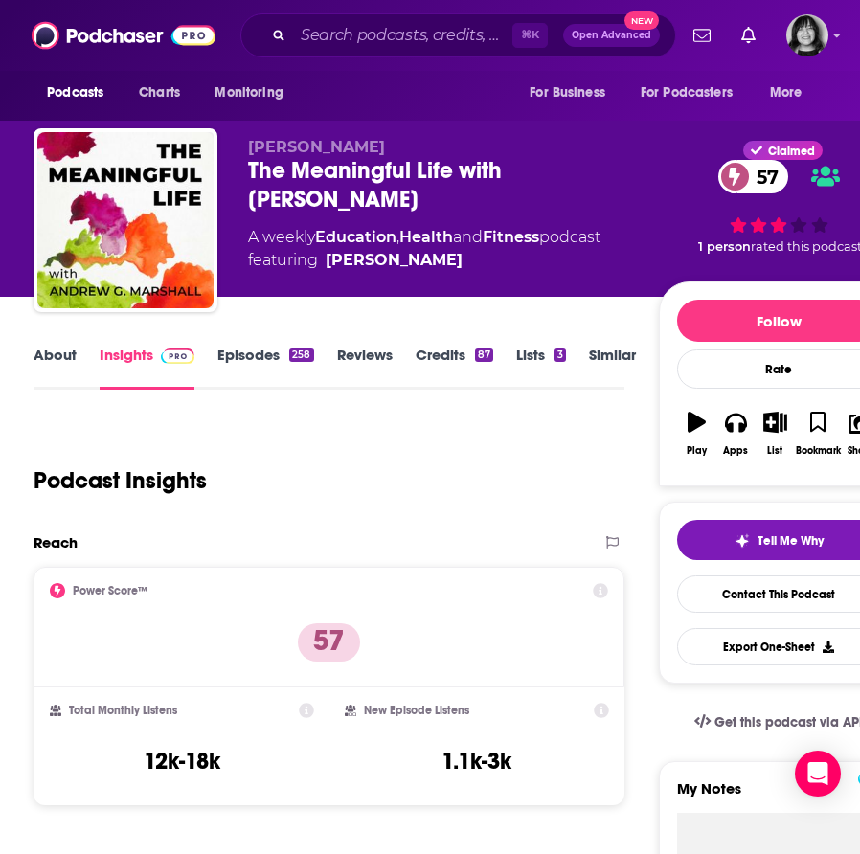
click at [56, 362] on link "About" at bounding box center [55, 368] width 43 height 44
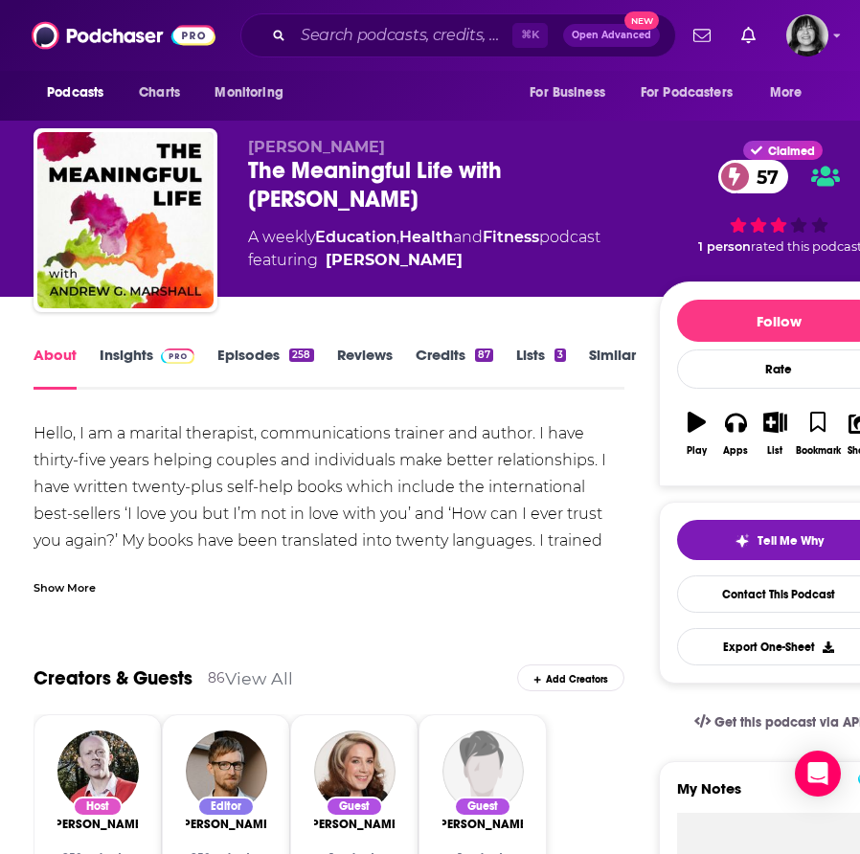
click at [85, 584] on div "Show More" at bounding box center [65, 586] width 62 height 18
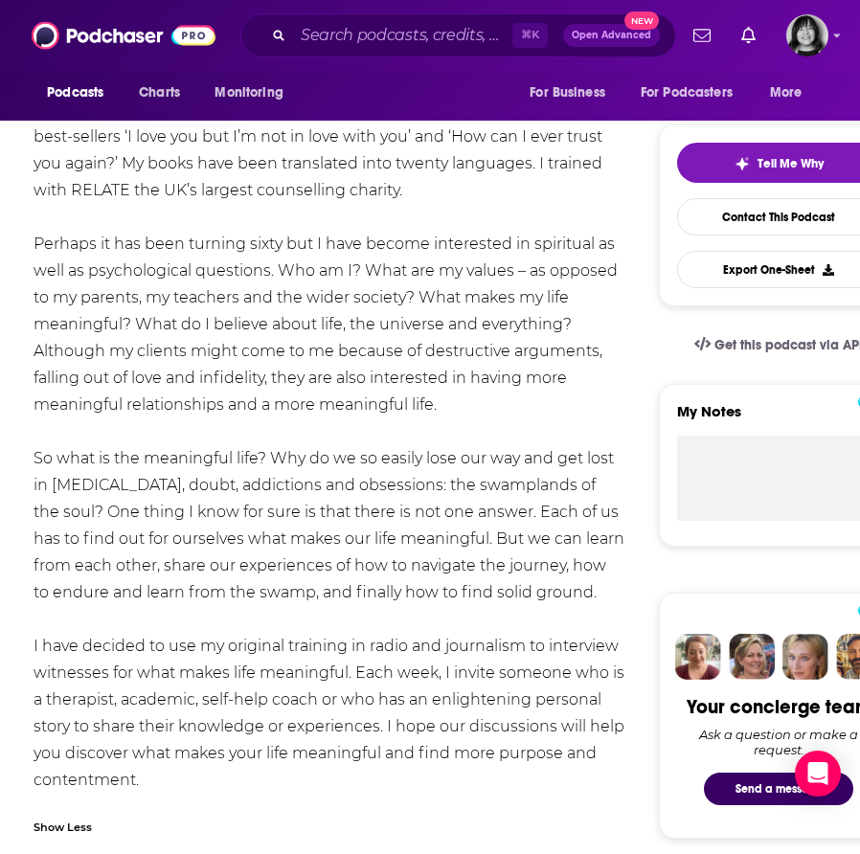
scroll to position [379, 0]
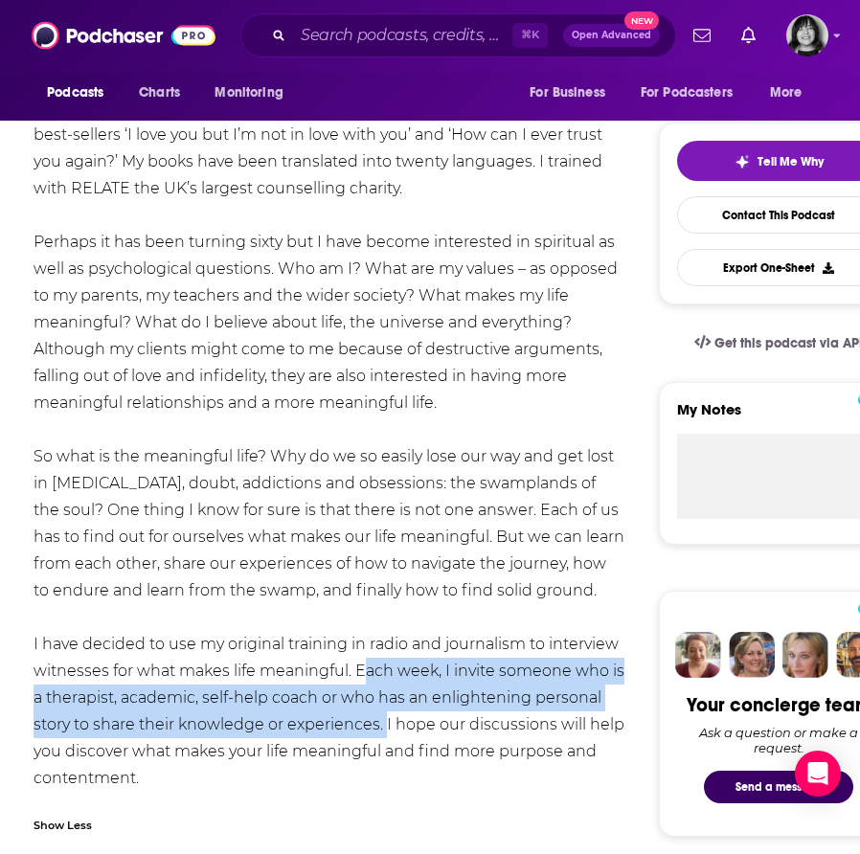
drag, startPoint x: 357, startPoint y: 669, endPoint x: 382, endPoint y: 731, distance: 67.0
click at [382, 731] on div "Hello, I am a marital therapist, communications trainer and author. I have thir…" at bounding box center [329, 416] width 591 height 751
copy div "Each week, I invite someone who is a therapist, academic, self-help coach or wh…"
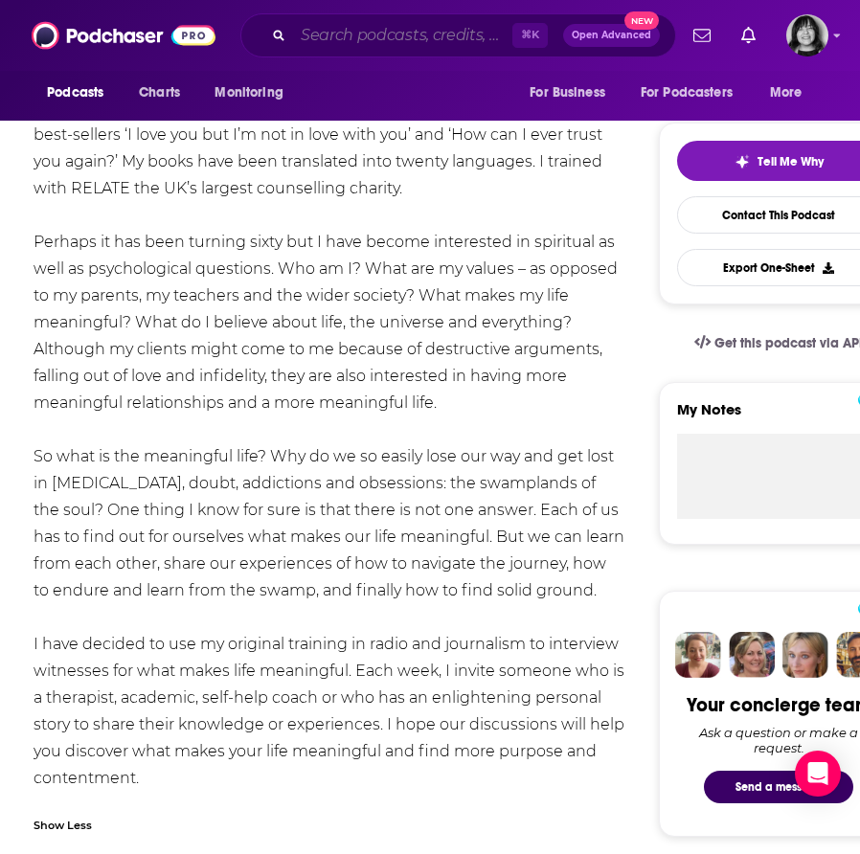
click at [332, 34] on input "Search podcasts, credits, & more..." at bounding box center [402, 35] width 219 height 31
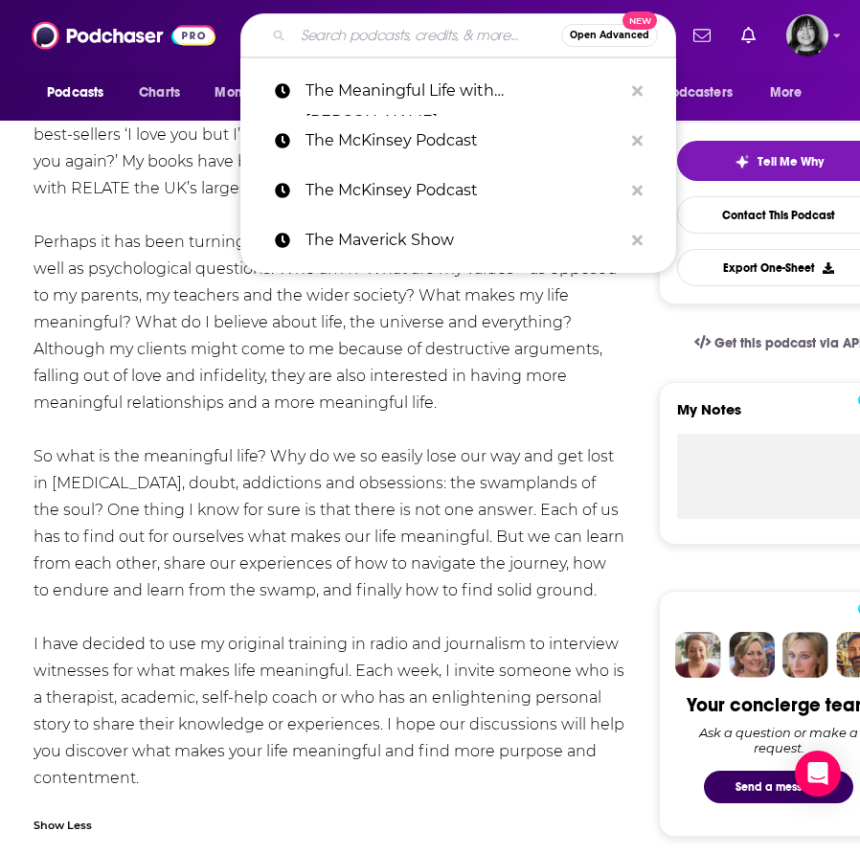
paste input "The [PERSON_NAME] Show"
type input "The [PERSON_NAME] Show"
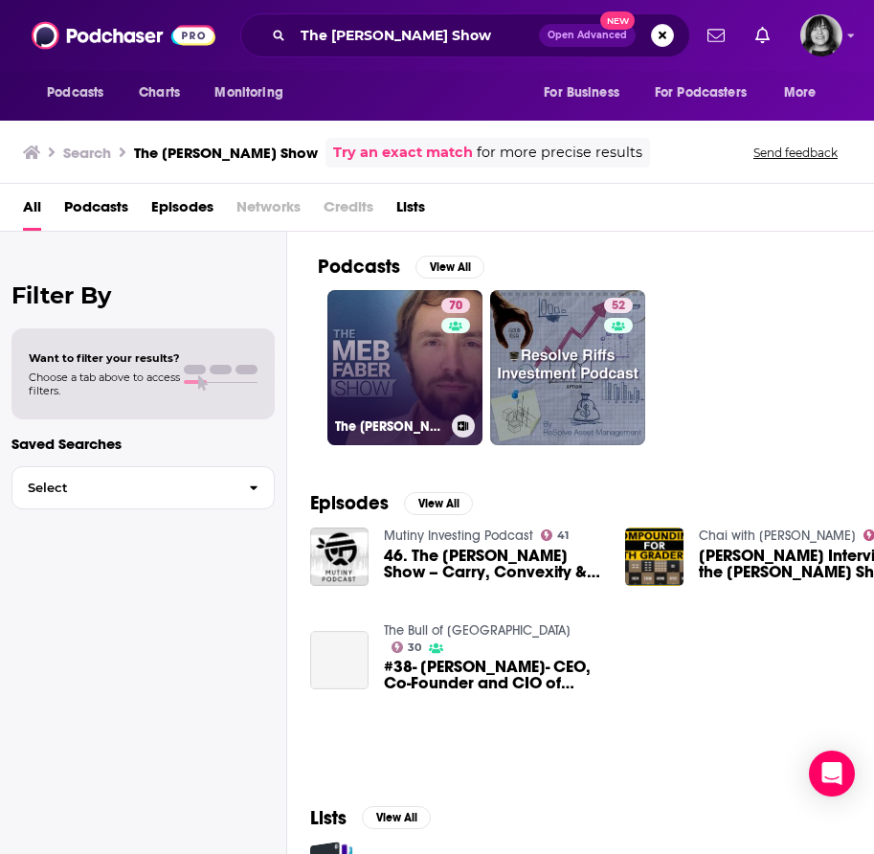
click at [408, 400] on link "70 The [PERSON_NAME] Show - Better Investing" at bounding box center [404, 367] width 155 height 155
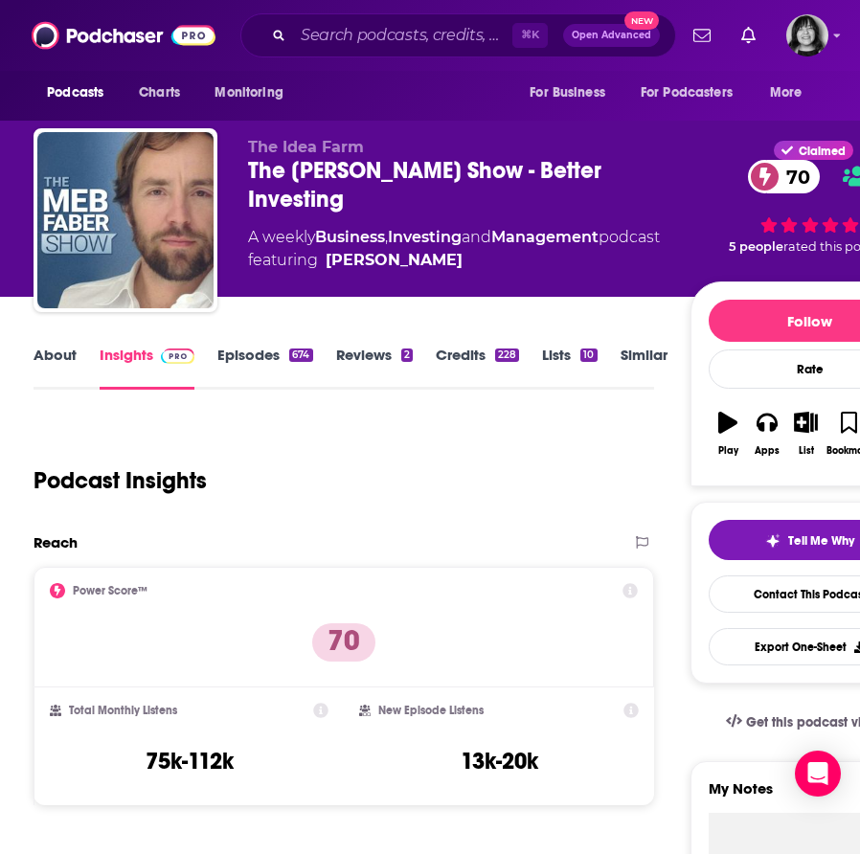
click at [51, 358] on link "About" at bounding box center [55, 368] width 43 height 44
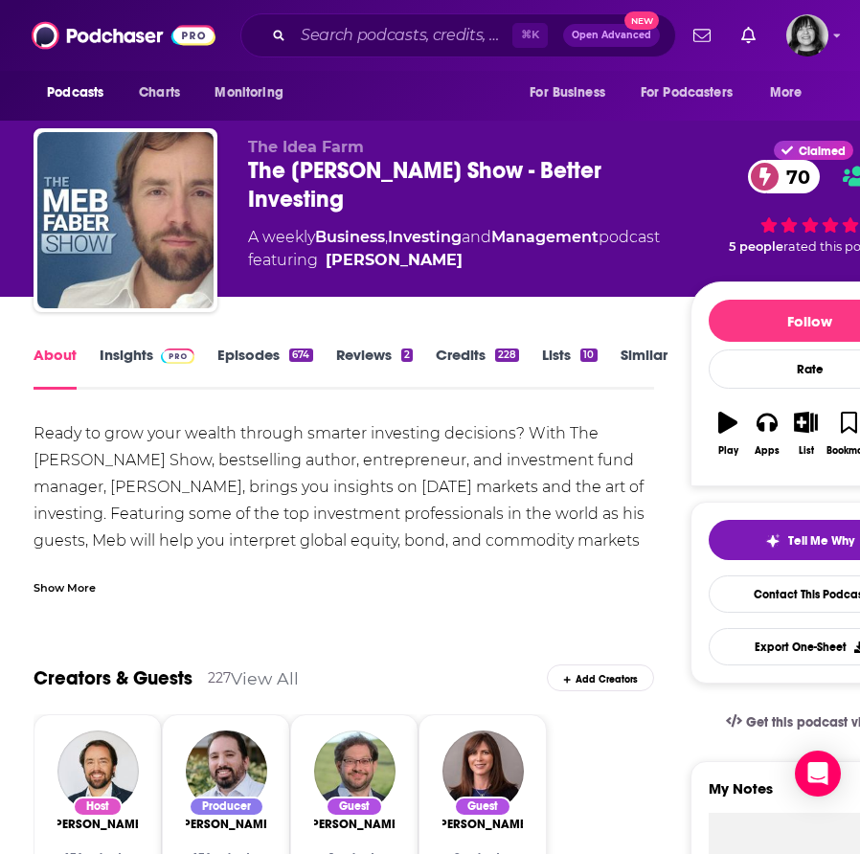
click at [68, 587] on div "Show More" at bounding box center [65, 586] width 62 height 18
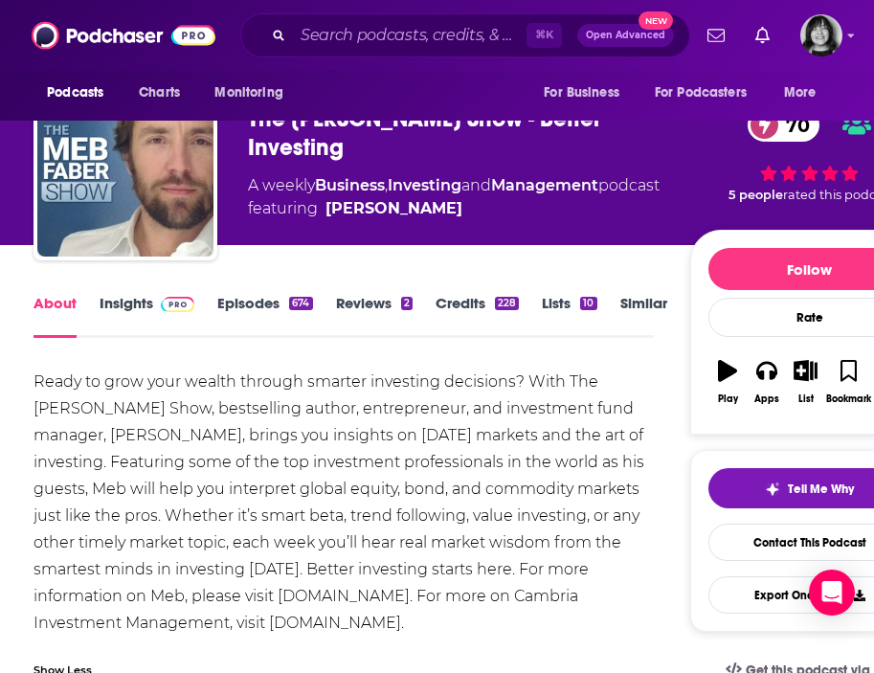
scroll to position [50, 0]
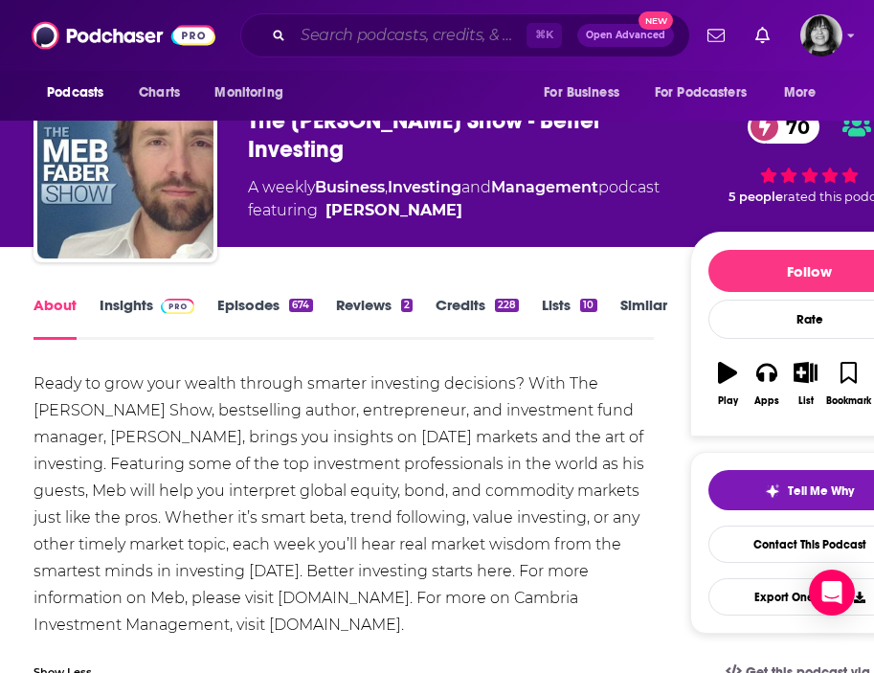
click at [410, 28] on input "Search podcasts, credits, & more..." at bounding box center [410, 35] width 234 height 31
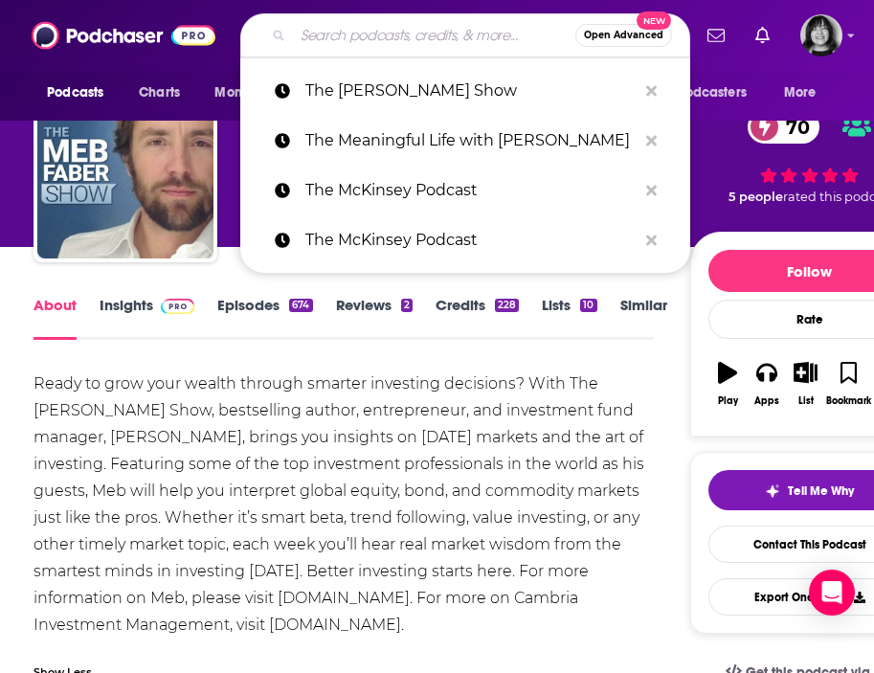
paste input "The [PERSON_NAME] Show"
type input "The [PERSON_NAME] Show"
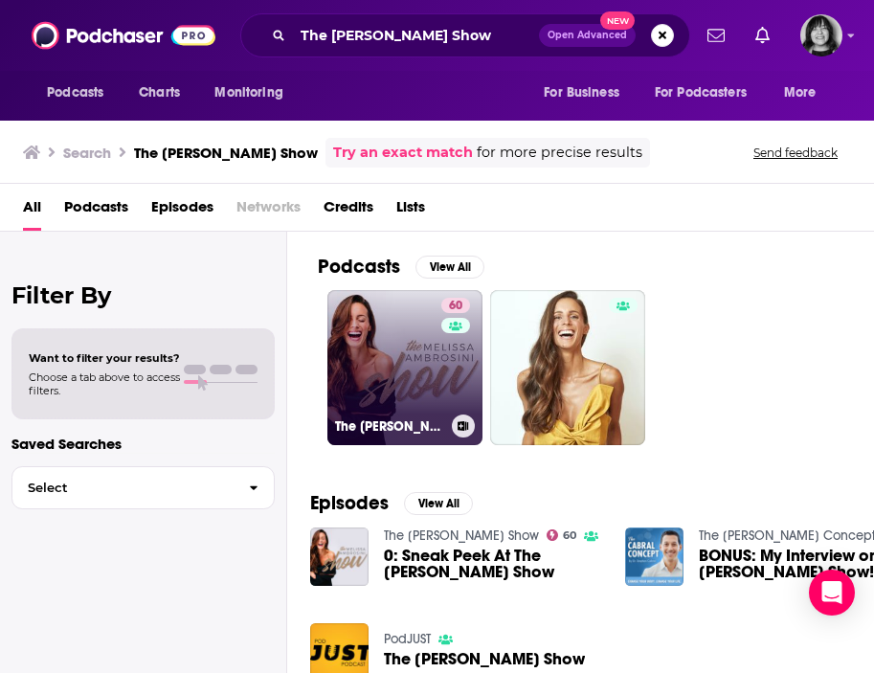
click at [432, 352] on link "60 The [PERSON_NAME] Show" at bounding box center [404, 367] width 155 height 155
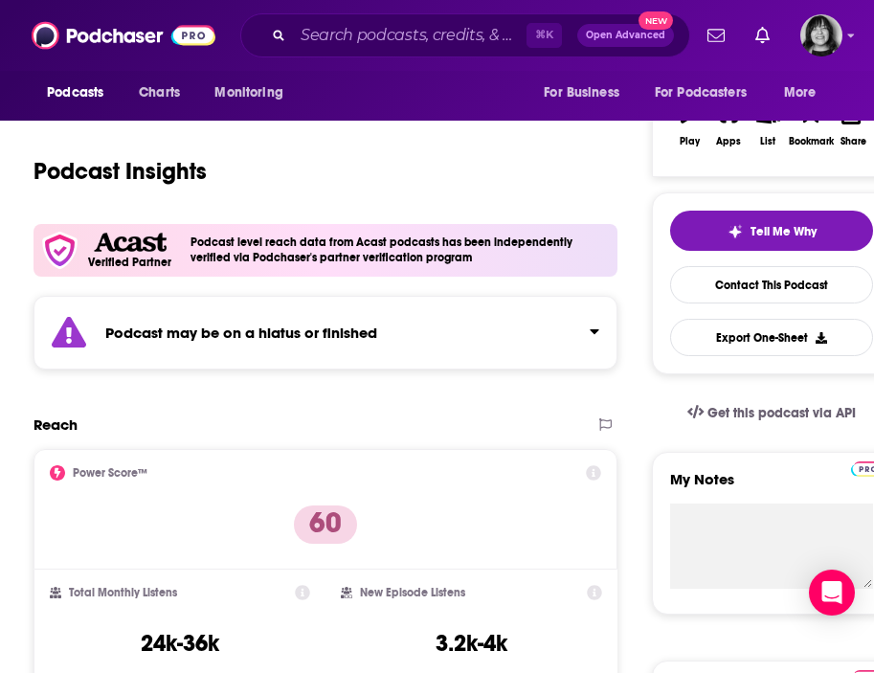
scroll to position [312, 0]
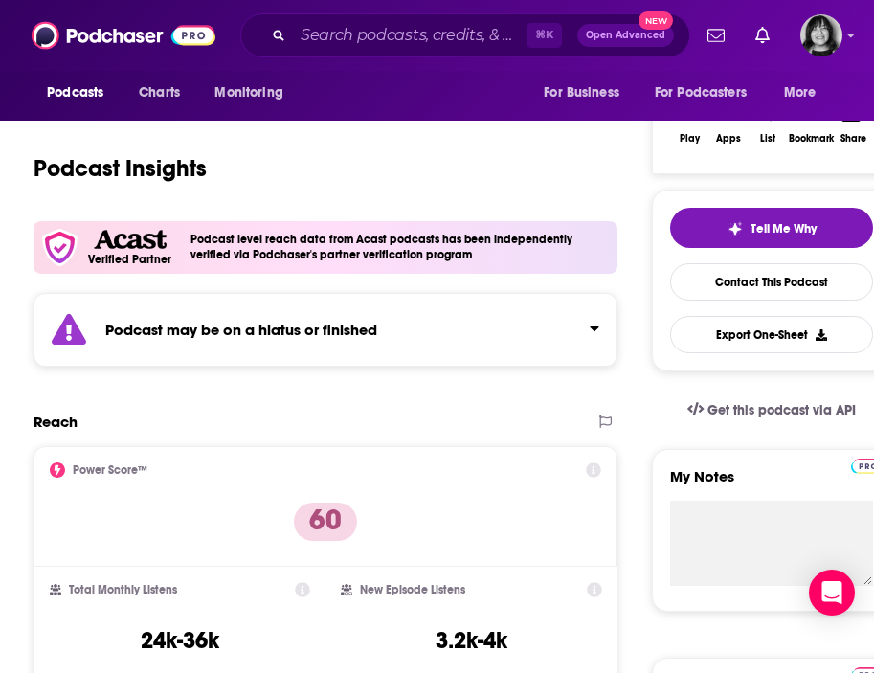
click at [395, 348] on div "Podcast may be on a hiatus or finished" at bounding box center [326, 330] width 584 height 74
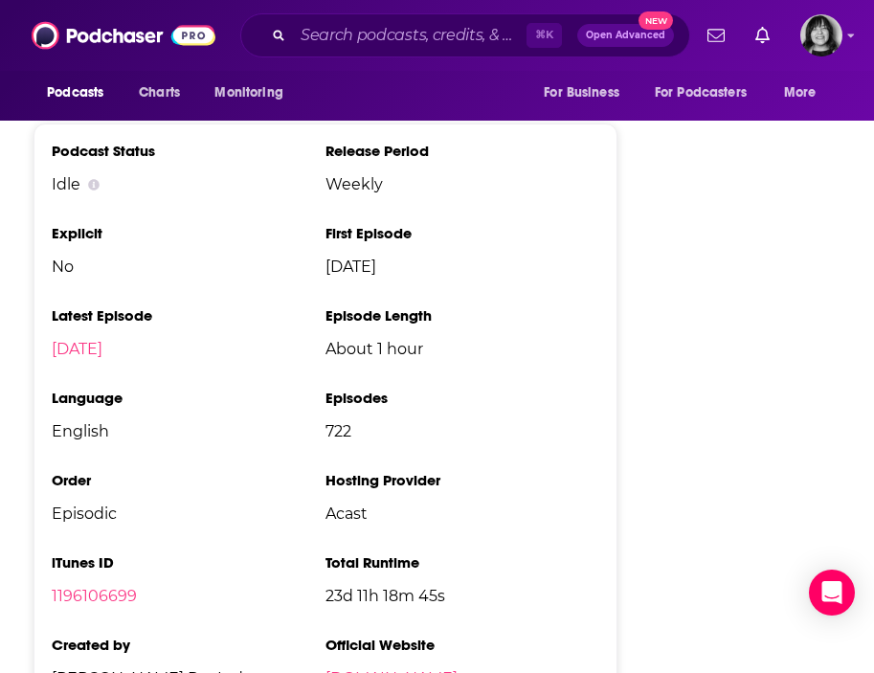
scroll to position [3821, 0]
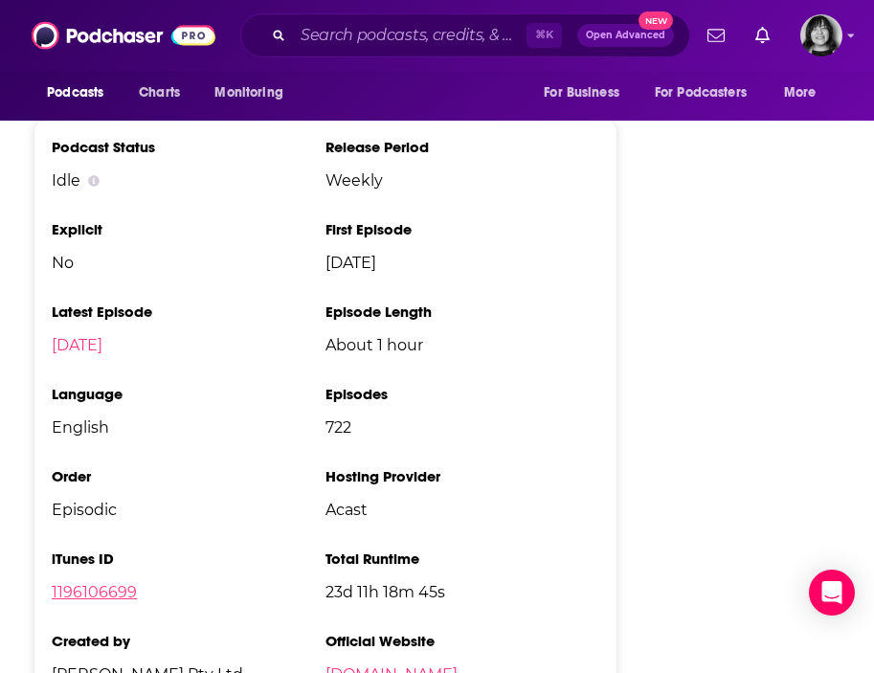
click at [117, 583] on link "1196106699" at bounding box center [94, 592] width 85 height 18
click at [345, 35] on input "Search podcasts, credits, & more..." at bounding box center [410, 35] width 234 height 31
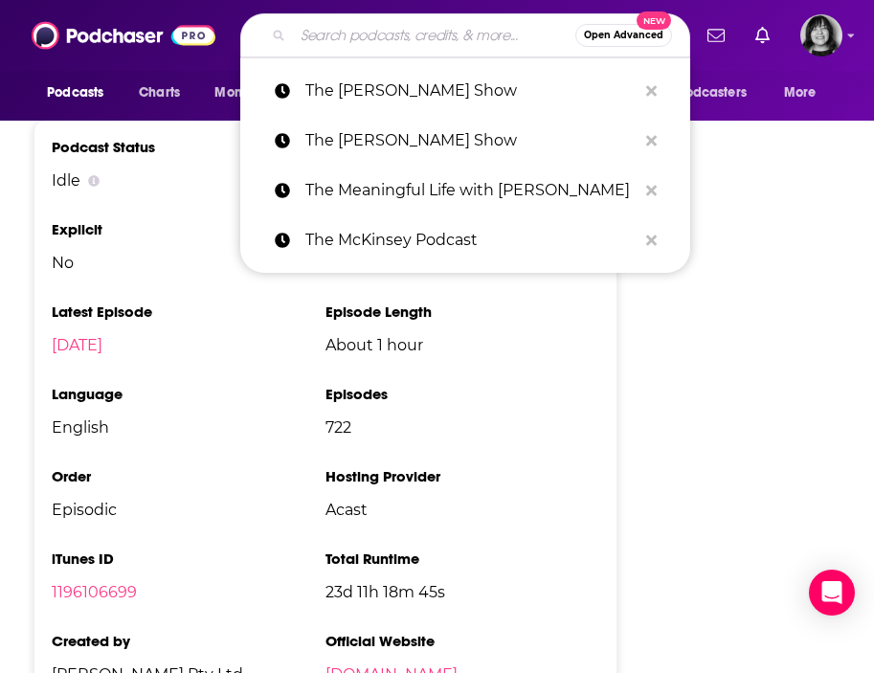
paste input "The [PERSON_NAME] Show"
type input "The [PERSON_NAME] Show"
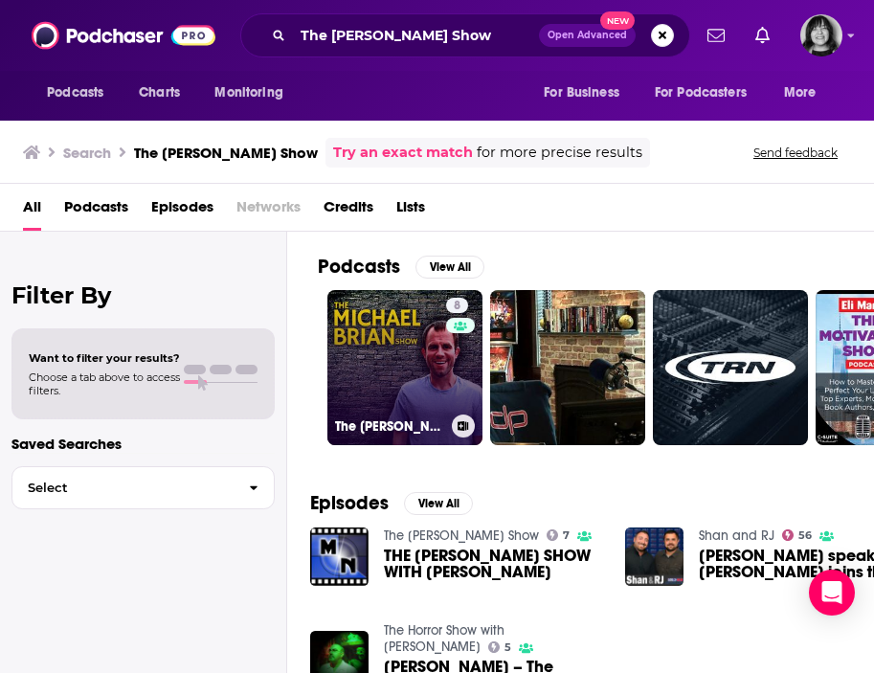
click at [383, 383] on link "8 The [PERSON_NAME] Show" at bounding box center [404, 367] width 155 height 155
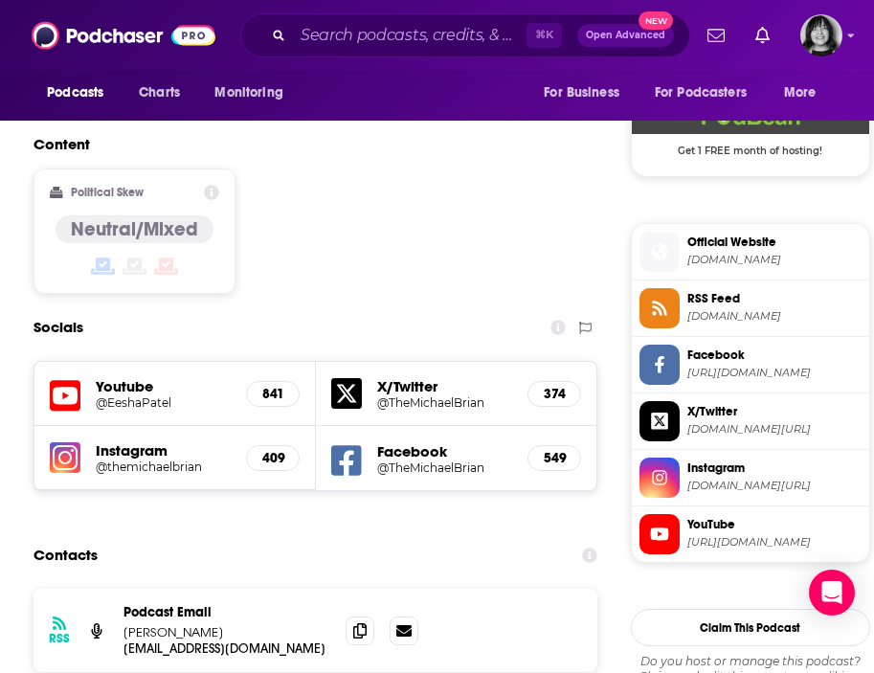
scroll to position [1557, 0]
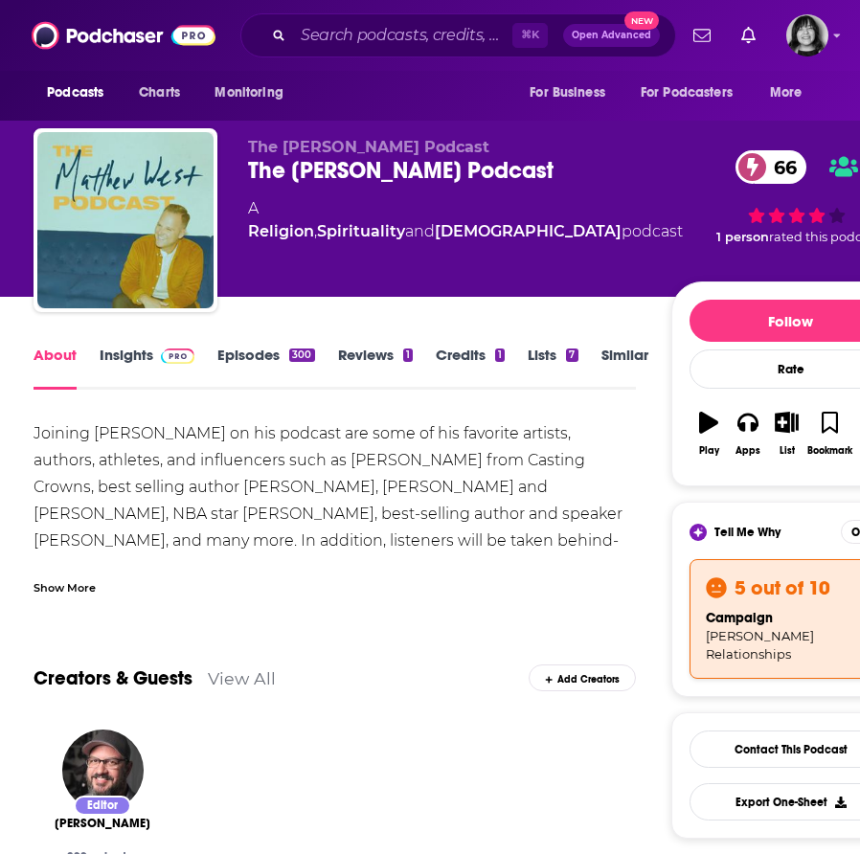
click at [76, 580] on div "Show More" at bounding box center [65, 586] width 62 height 18
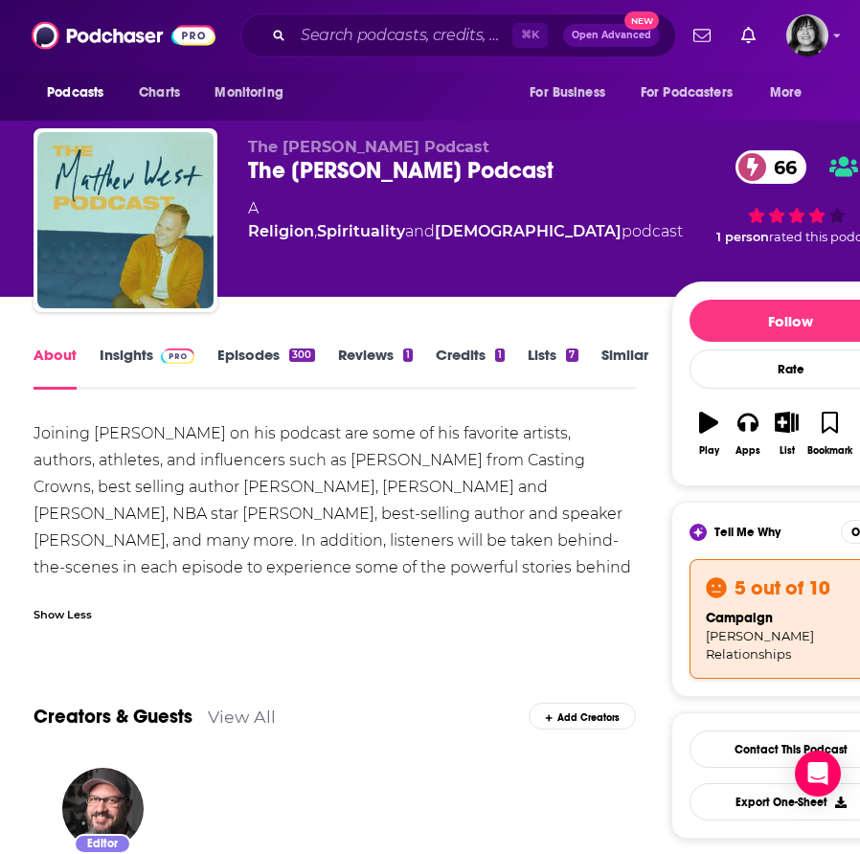
click at [122, 363] on link "Insights" at bounding box center [147, 368] width 95 height 44
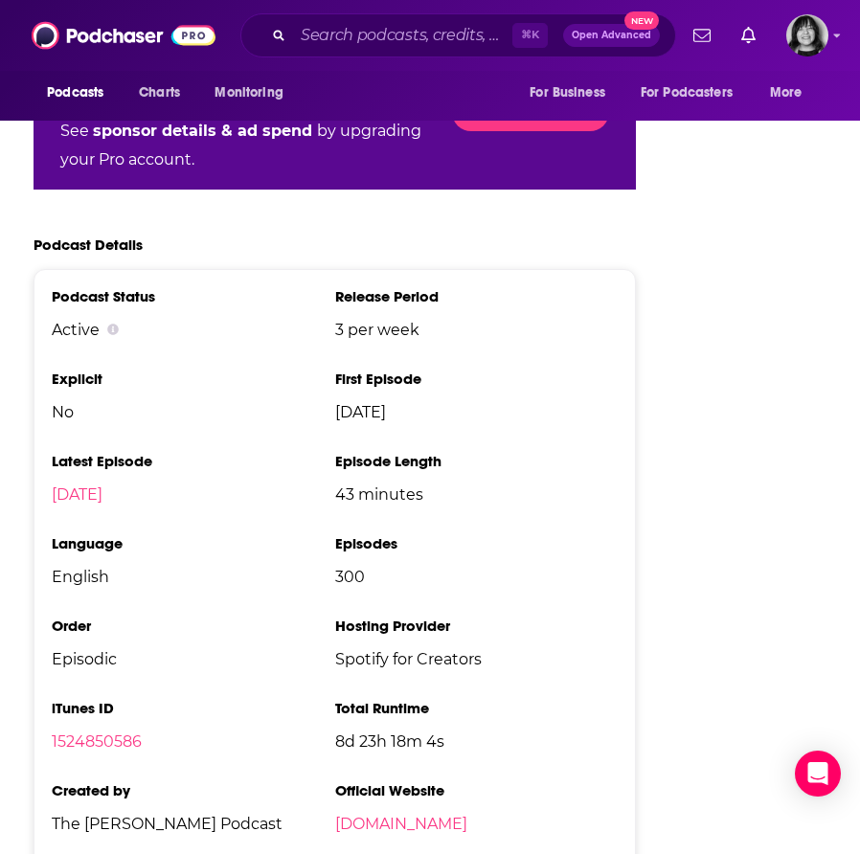
scroll to position [3311, 0]
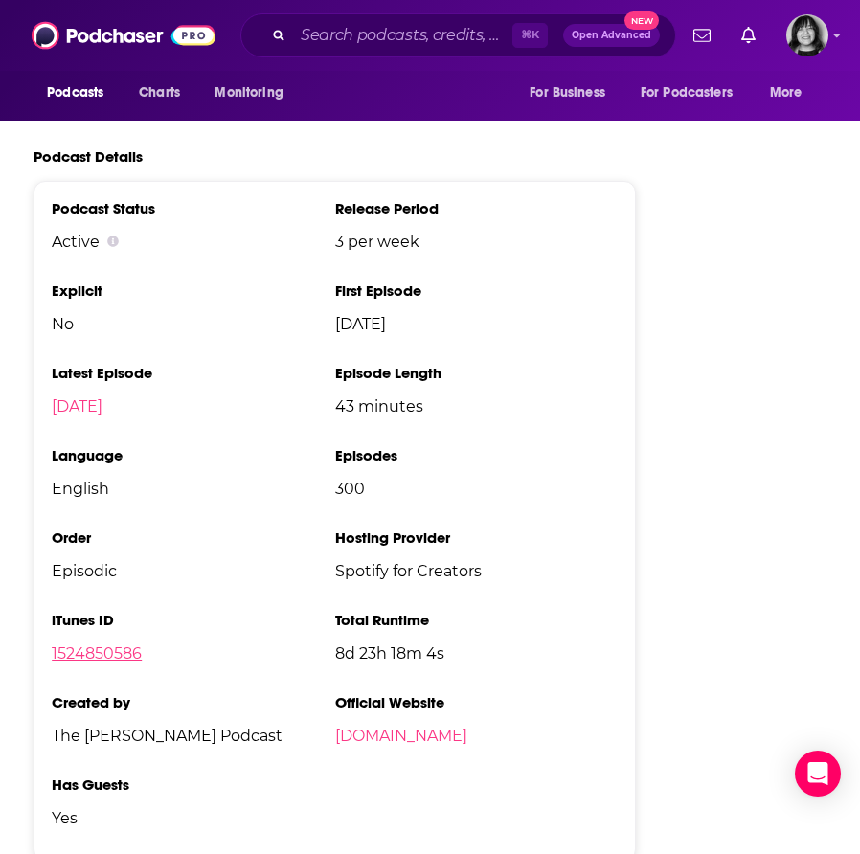
click at [100, 644] on link "1524850586" at bounding box center [97, 653] width 90 height 18
